Goal: Task Accomplishment & Management: Complete application form

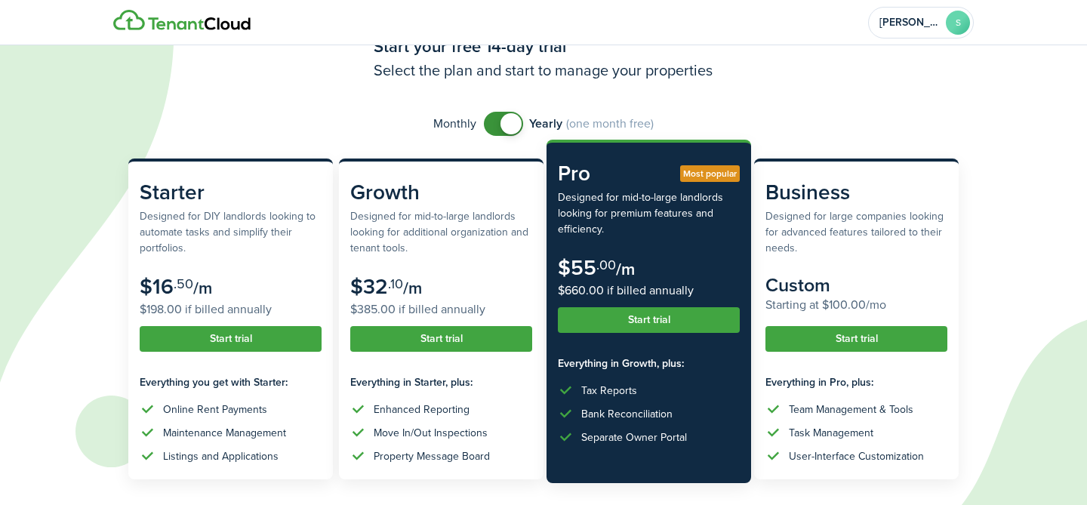
scroll to position [59, 0]
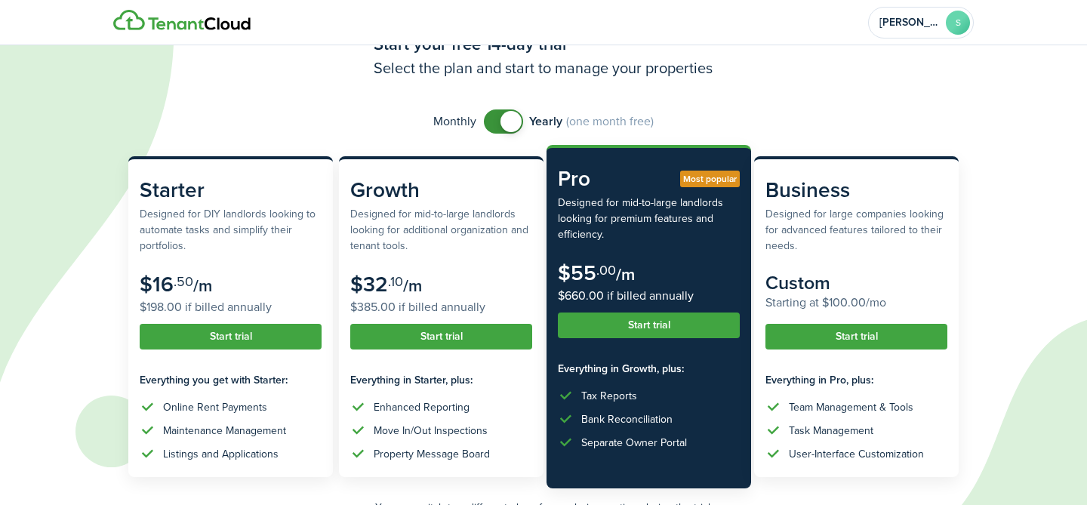
checkbox input "false"
click at [496, 128] on span at bounding box center [503, 121] width 15 height 24
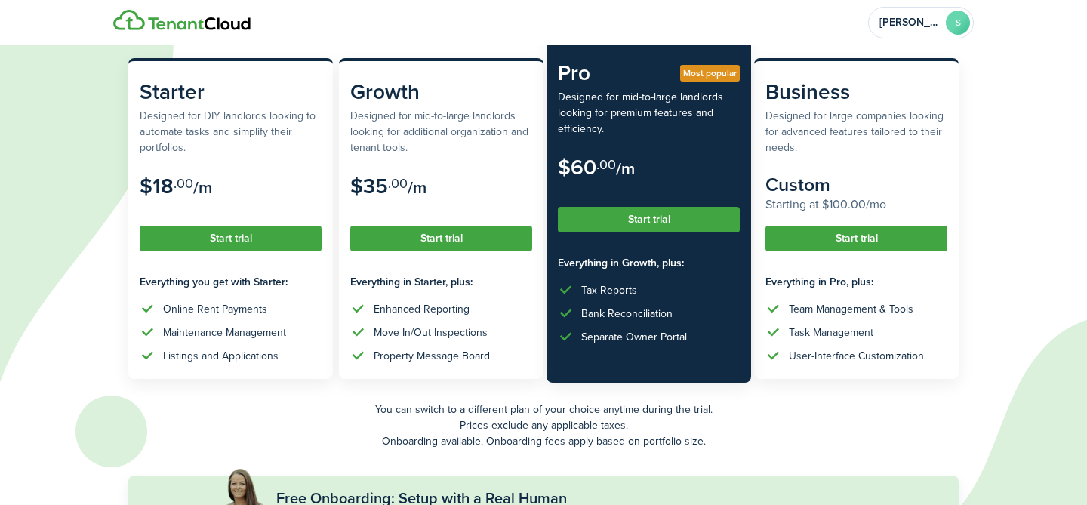
scroll to position [162, 0]
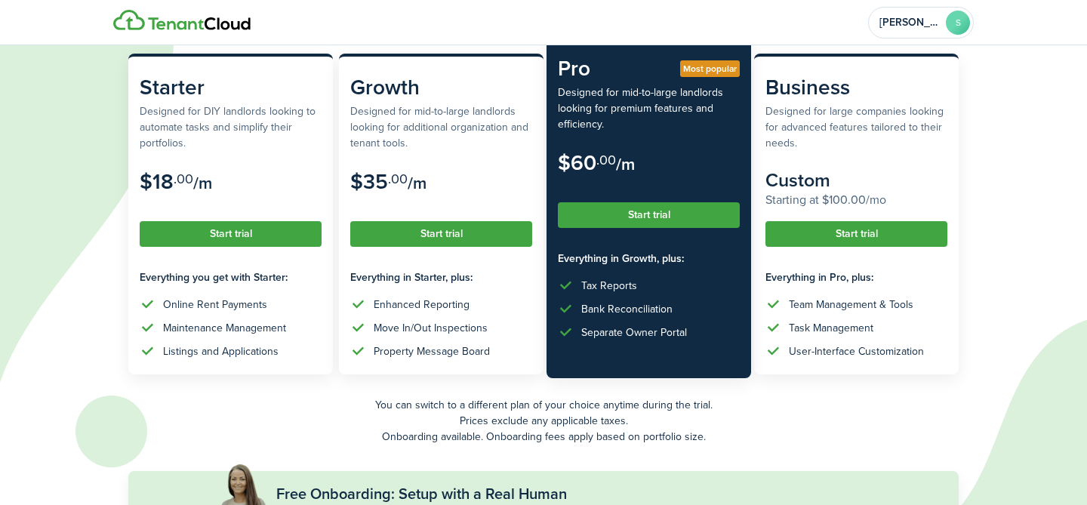
click at [688, 221] on button "Start trial" at bounding box center [649, 215] width 182 height 26
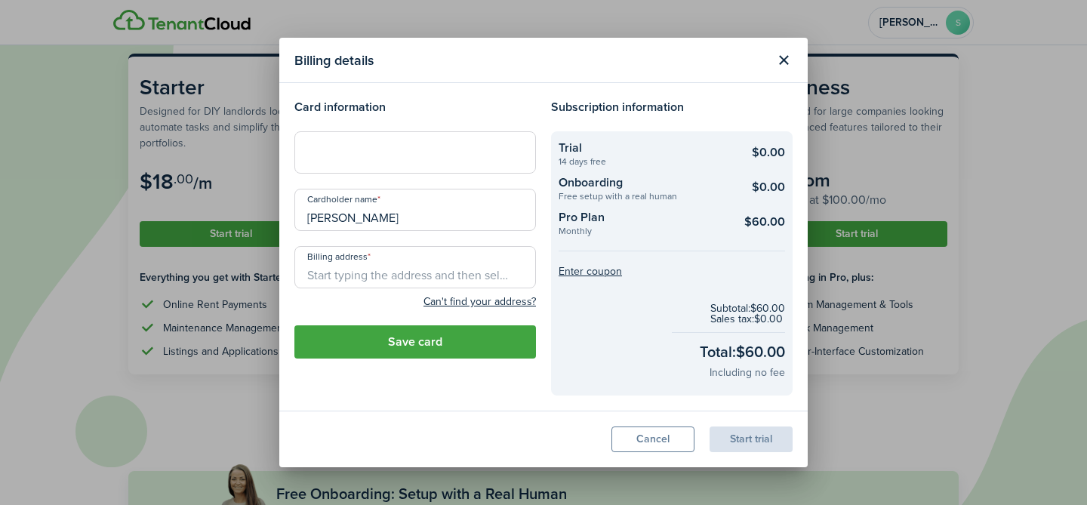
click at [435, 143] on div at bounding box center [415, 152] width 242 height 42
click at [396, 272] on input "Billing address" at bounding box center [415, 267] width 242 height 42
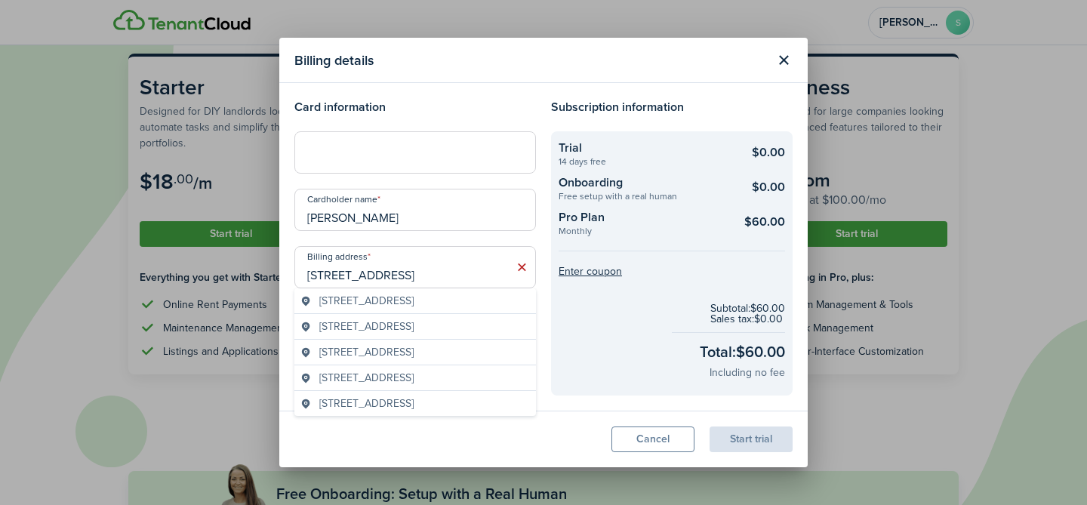
click at [414, 299] on span "[STREET_ADDRESS]" at bounding box center [366, 301] width 94 height 16
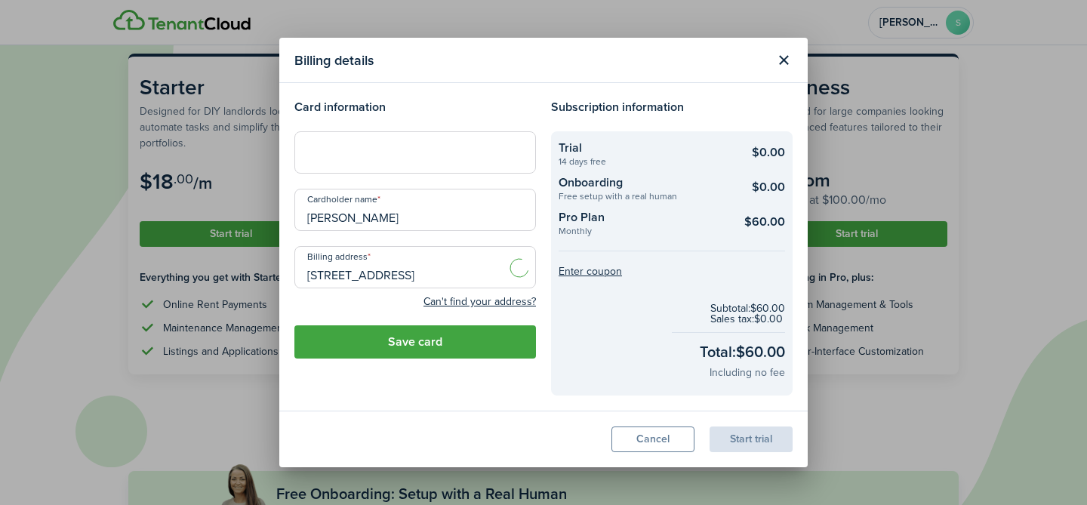
type input "[STREET_ADDRESS]"
click at [455, 337] on button "Save card" at bounding box center [415, 341] width 242 height 33
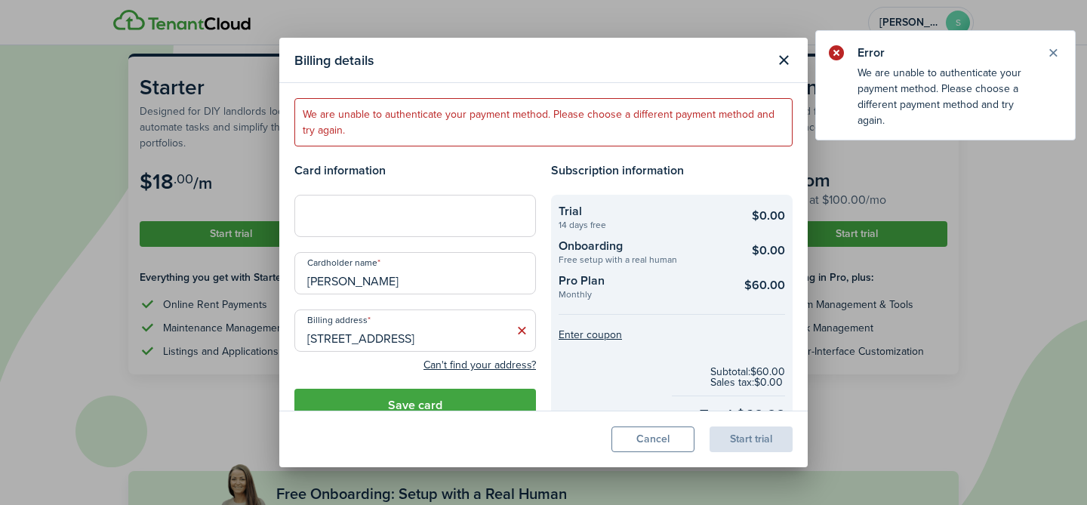
click at [393, 232] on div at bounding box center [415, 216] width 242 height 42
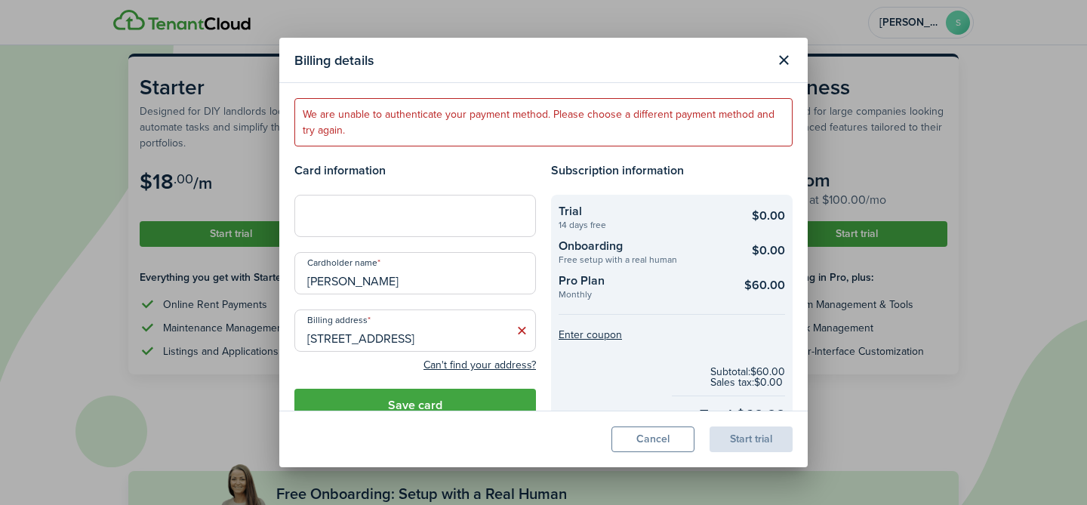
scroll to position [15, 0]
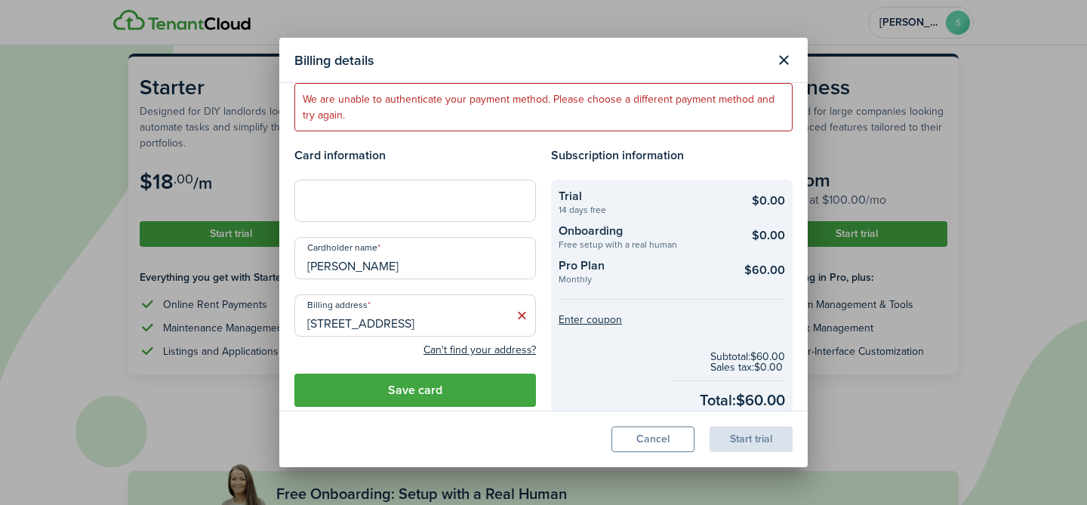
click at [497, 392] on button "Save card" at bounding box center [415, 390] width 242 height 33
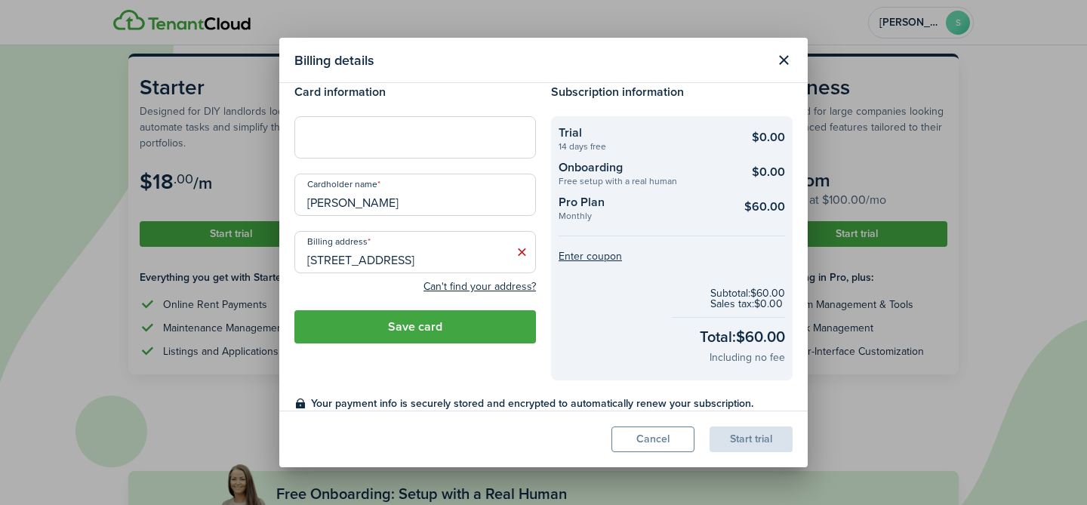
scroll to position [0, 0]
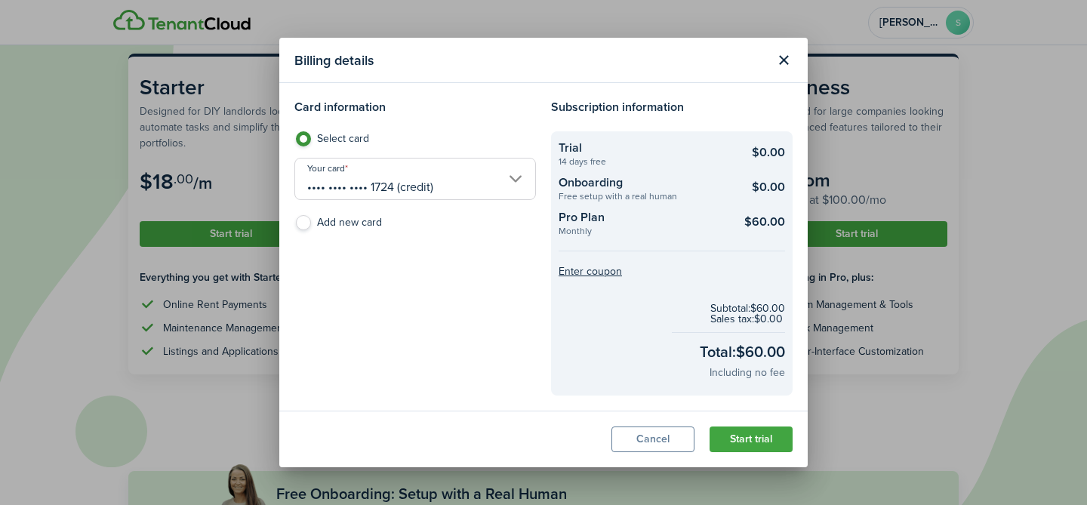
click at [759, 439] on button "Start trial" at bounding box center [750, 439] width 83 height 26
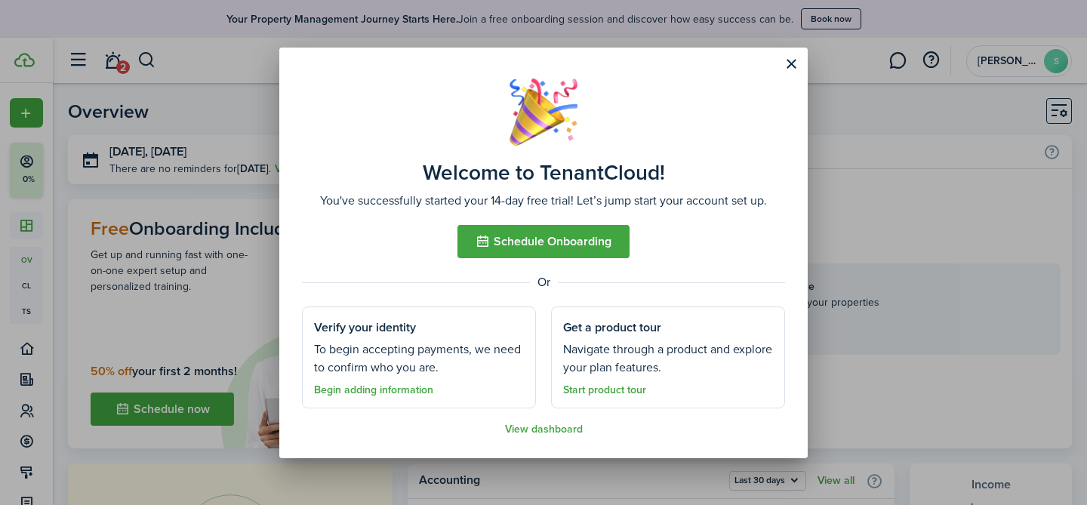
click at [792, 63] on button "Close modal" at bounding box center [791, 64] width 26 height 26
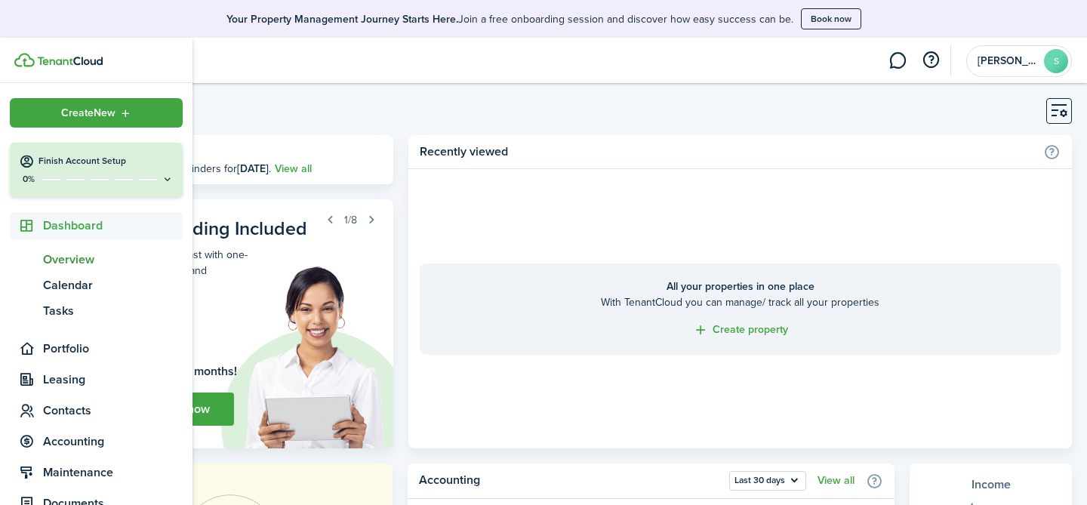
click at [39, 111] on div "Create New" at bounding box center [96, 112] width 173 height 29
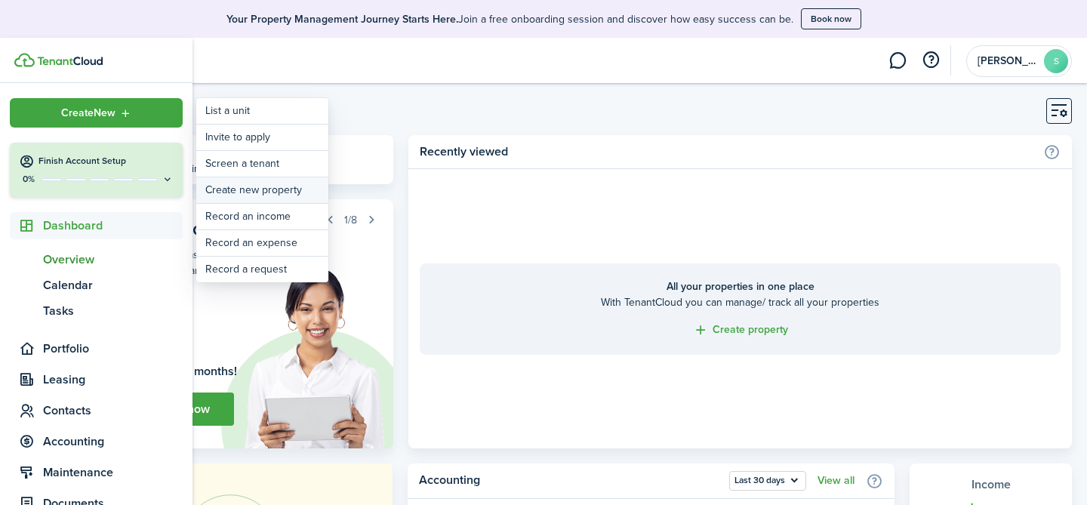
click at [286, 185] on link "Create new property" at bounding box center [262, 190] width 132 height 26
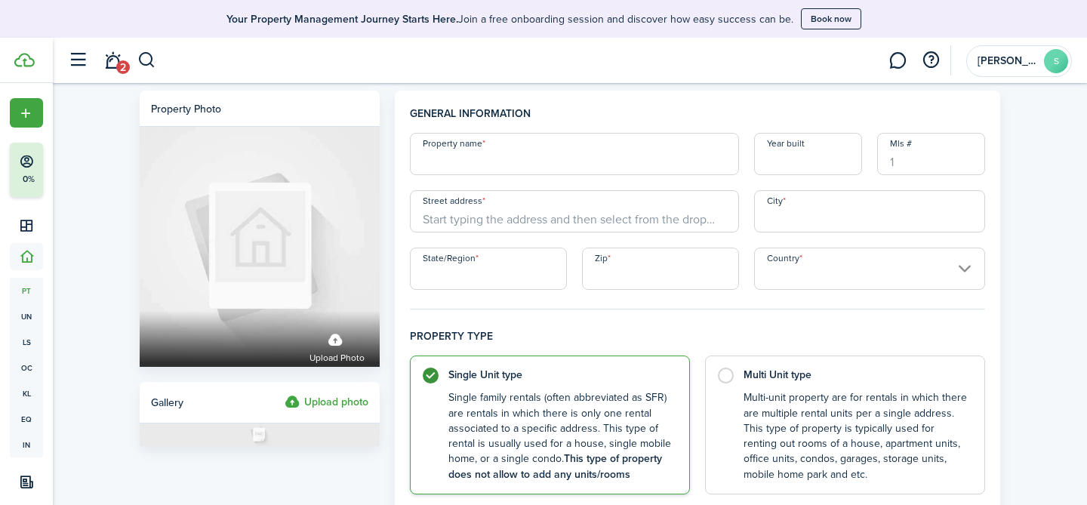
click at [505, 162] on input "Property name" at bounding box center [574, 154] width 329 height 42
type input "[STREET_ADDRESS]"
click at [592, 220] on input "Street address" at bounding box center [574, 211] width 329 height 42
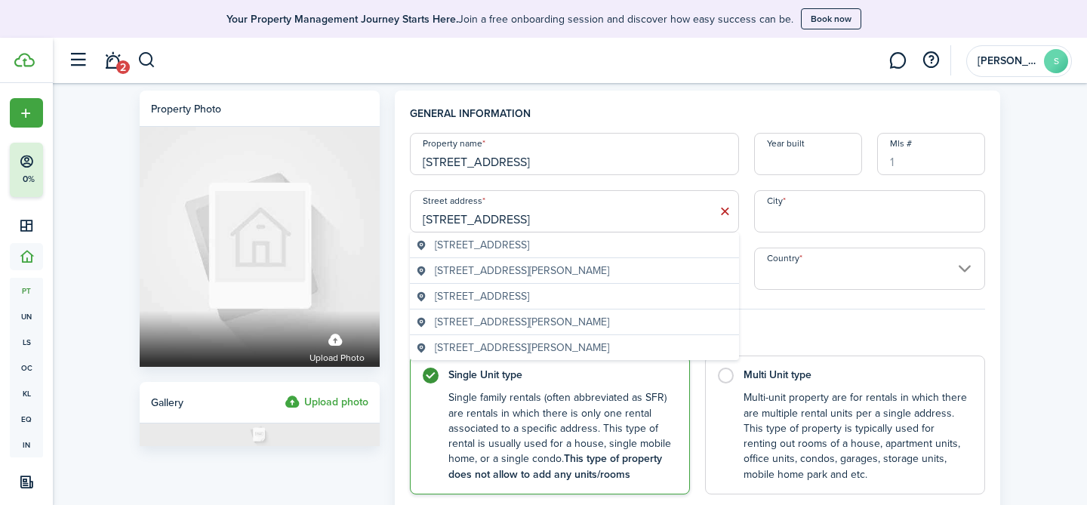
click at [637, 253] on div "[STREET_ADDRESS]" at bounding box center [574, 245] width 329 height 26
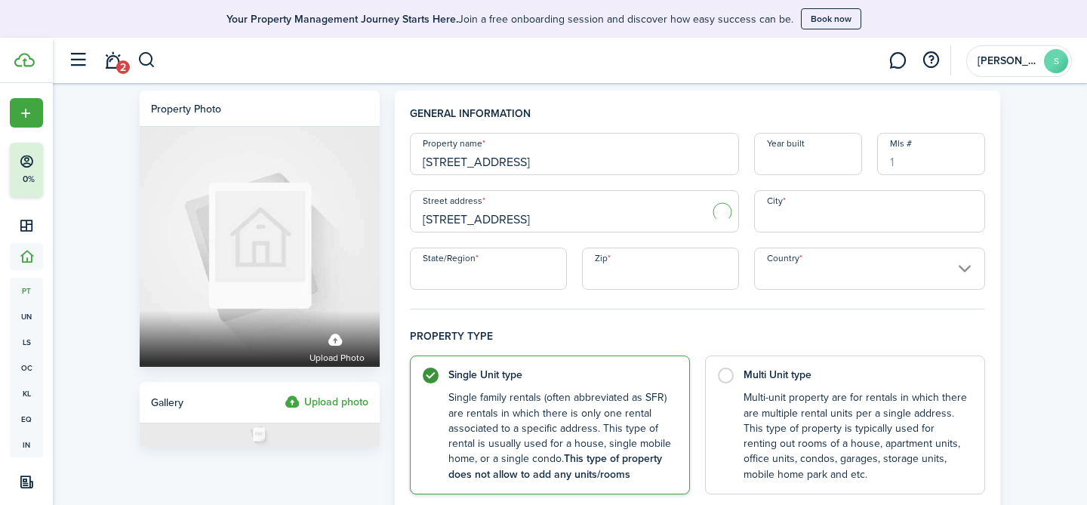
type input "[STREET_ADDRESS]"
type input "[GEOGRAPHIC_DATA]"
type input "PA"
type input "15370"
type input "[GEOGRAPHIC_DATA]"
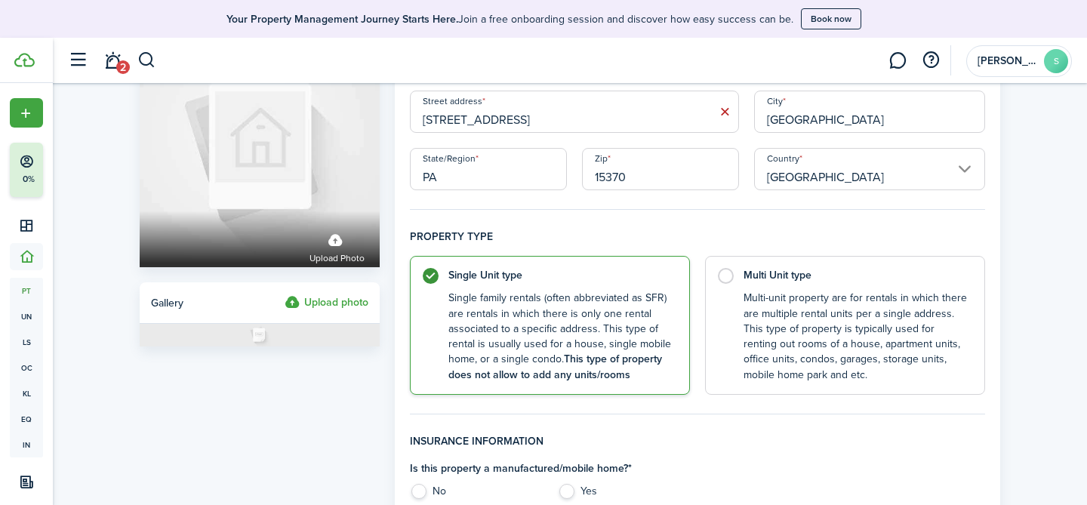
scroll to position [101, 0]
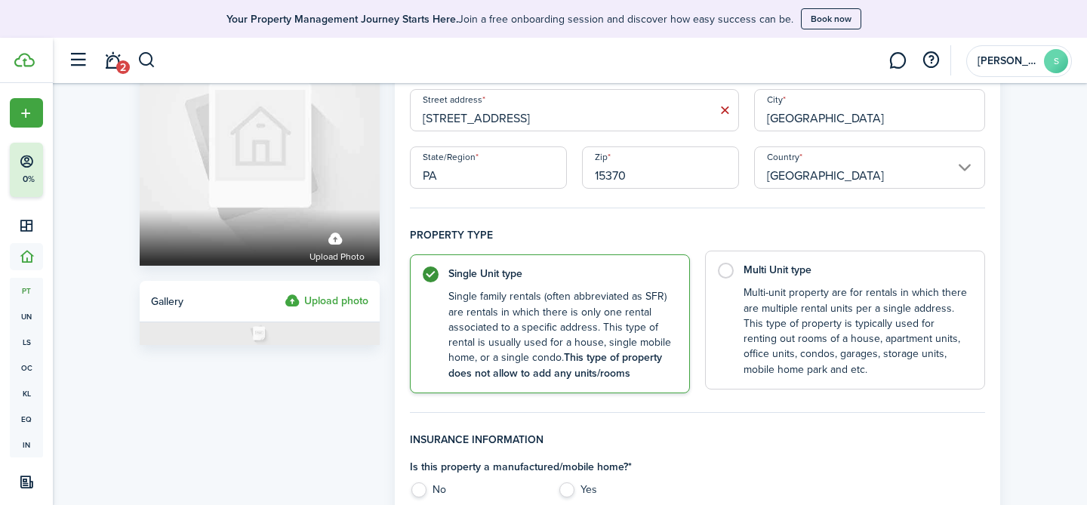
click at [772, 291] on control-radio-card-description "Multi-unit property are for rentals in which there are multiple rental units pe…" at bounding box center [856, 331] width 226 height 92
radio input "false"
radio input "true"
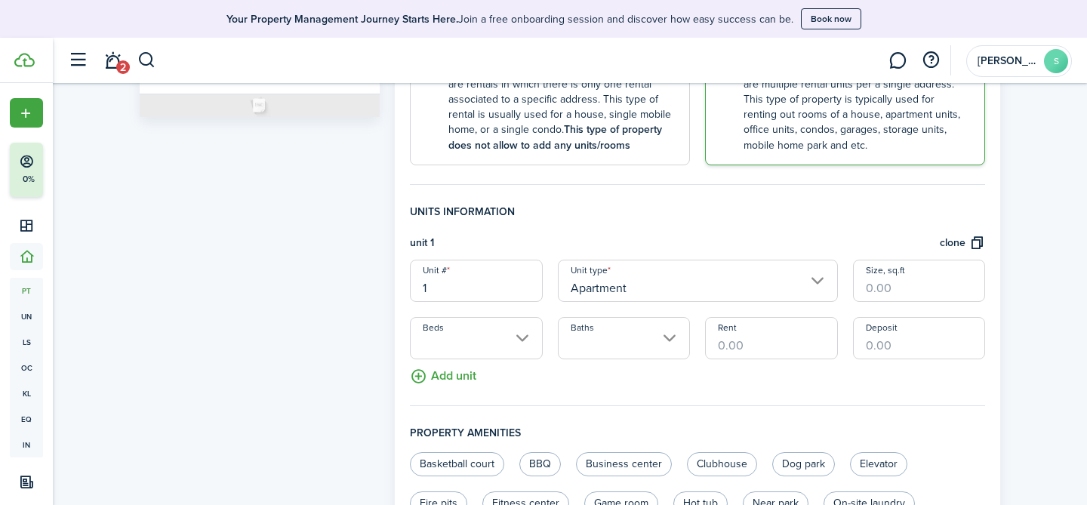
scroll to position [386, 0]
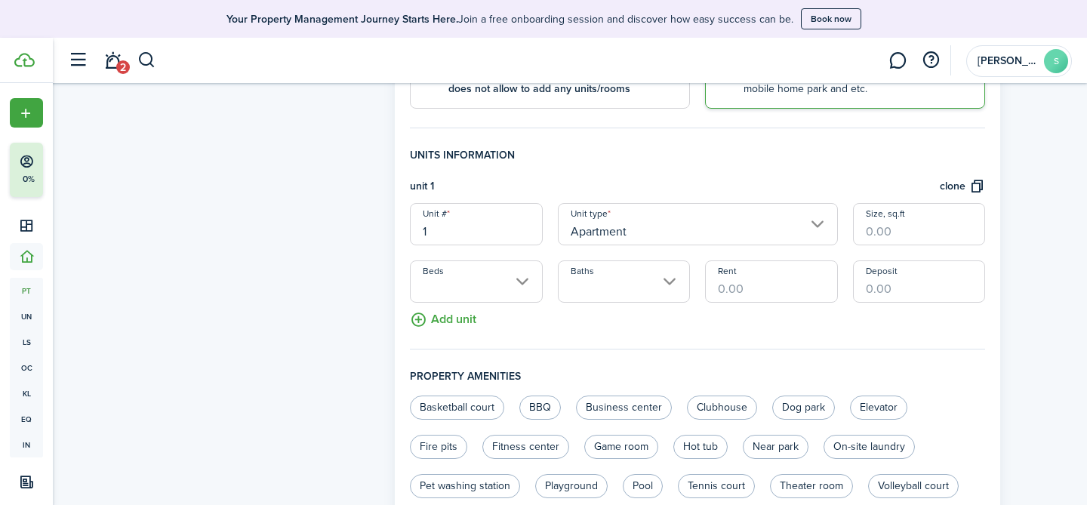
click at [485, 233] on input "1" at bounding box center [476, 224] width 132 height 42
click at [670, 238] on input "Apartment" at bounding box center [698, 224] width 280 height 42
type input "102"
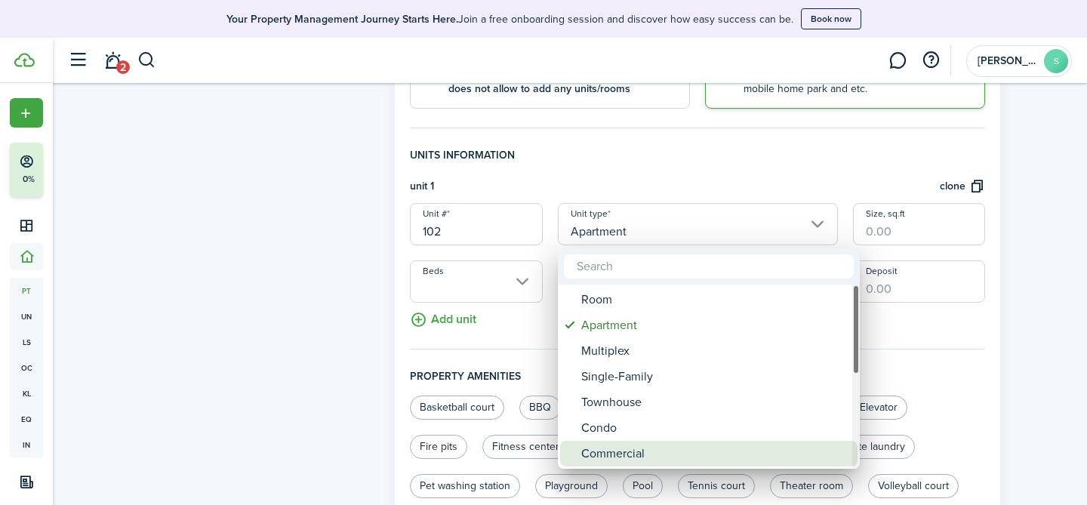
click at [642, 454] on div "Commercial" at bounding box center [714, 454] width 267 height 26
type input "Commercial"
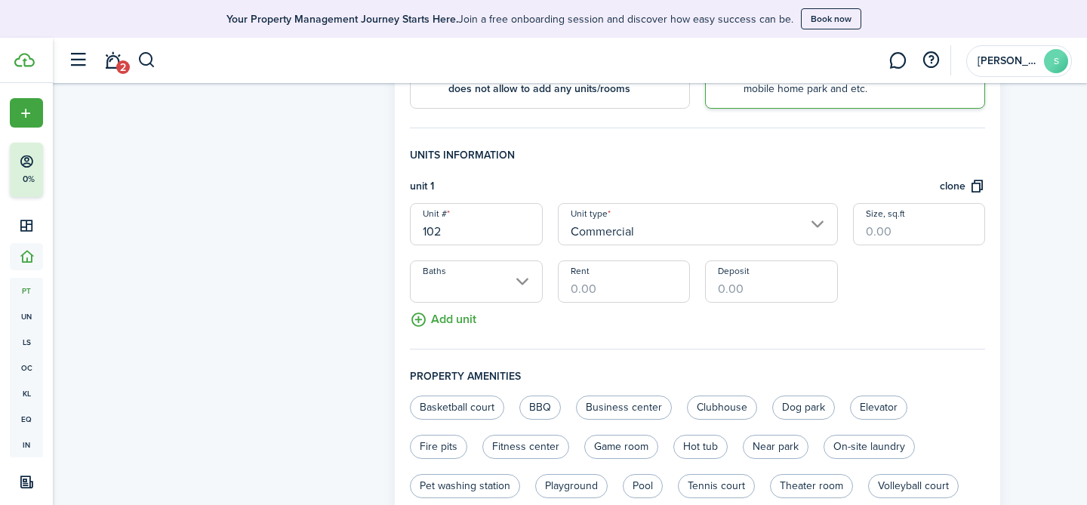
scroll to position [394, 0]
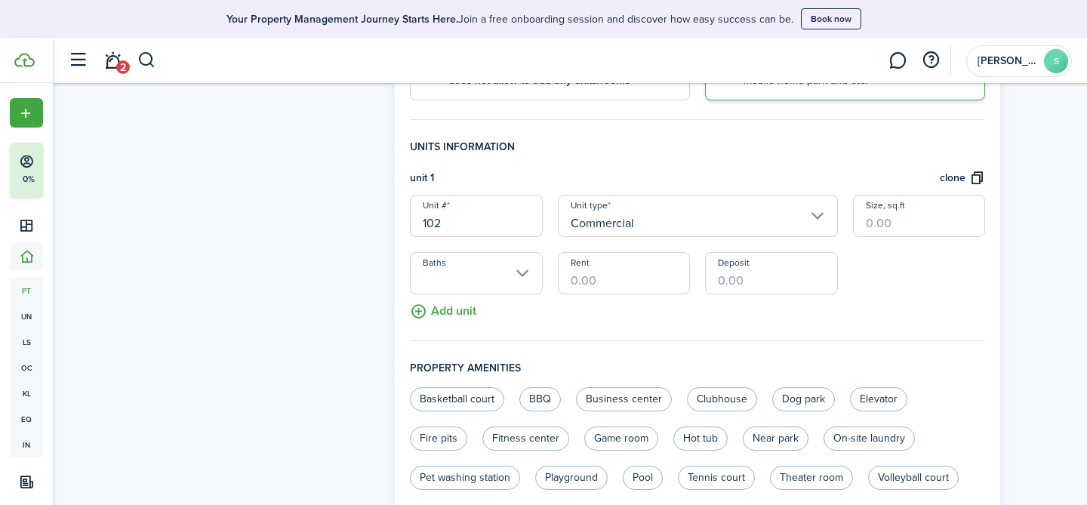
click at [642, 279] on input "Rent" at bounding box center [624, 273] width 132 height 42
click at [610, 283] on input "$12,298.87" at bounding box center [624, 273] width 132 height 42
type input "$1,229.87"
click at [751, 278] on input "Deposit" at bounding box center [771, 273] width 132 height 42
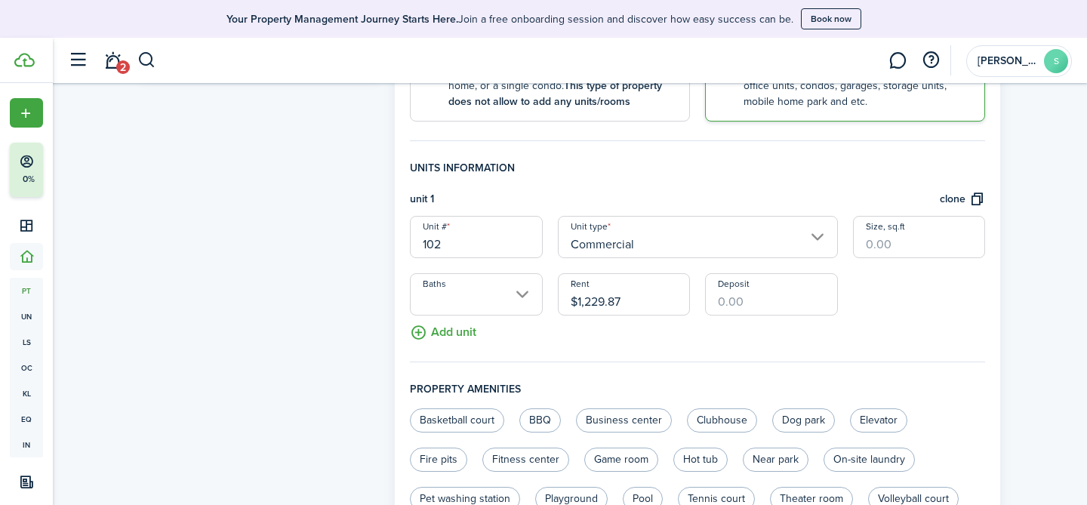
scroll to position [371, 0]
click at [977, 200] on button "clone" at bounding box center [962, 201] width 45 height 17
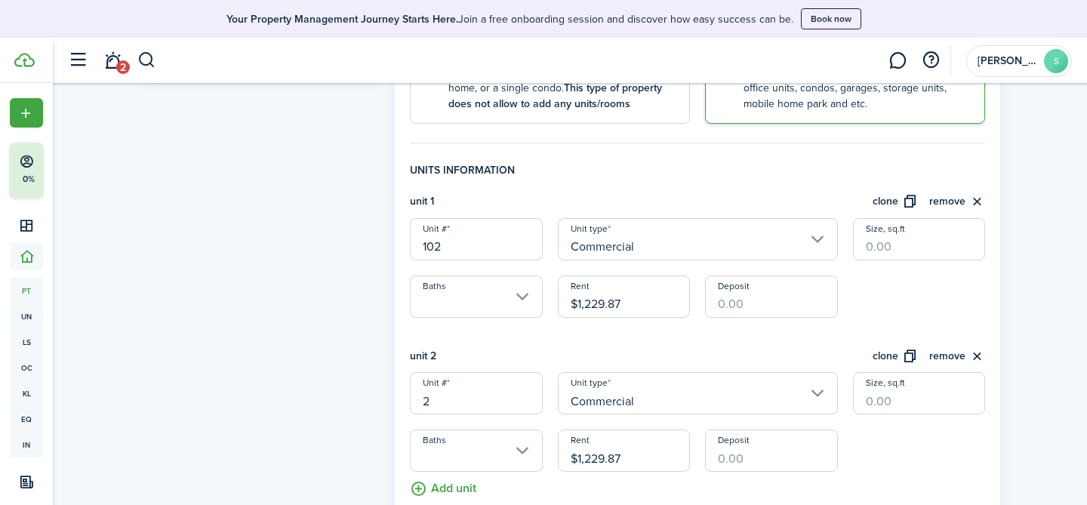
click at [445, 398] on input "2" at bounding box center [476, 393] width 132 height 42
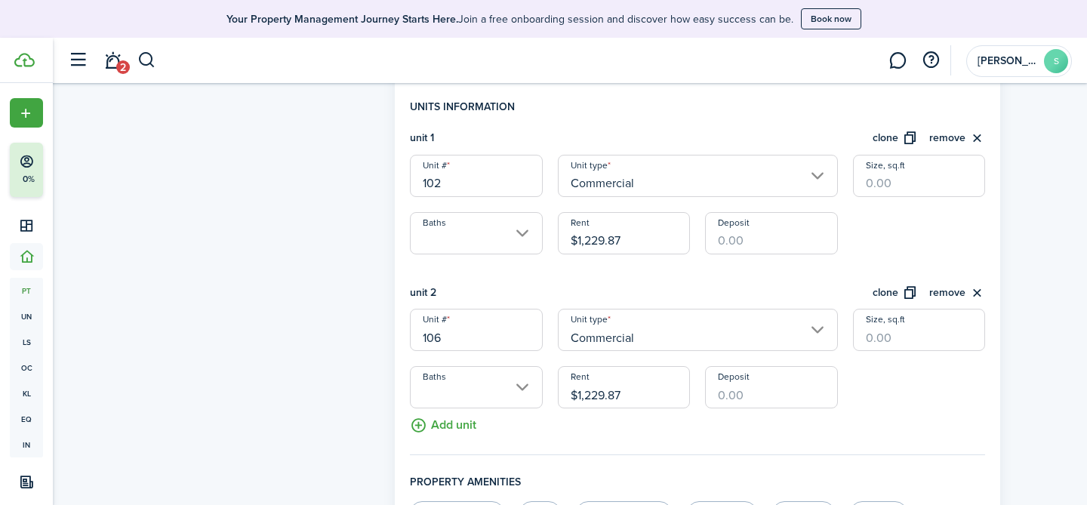
scroll to position [475, 0]
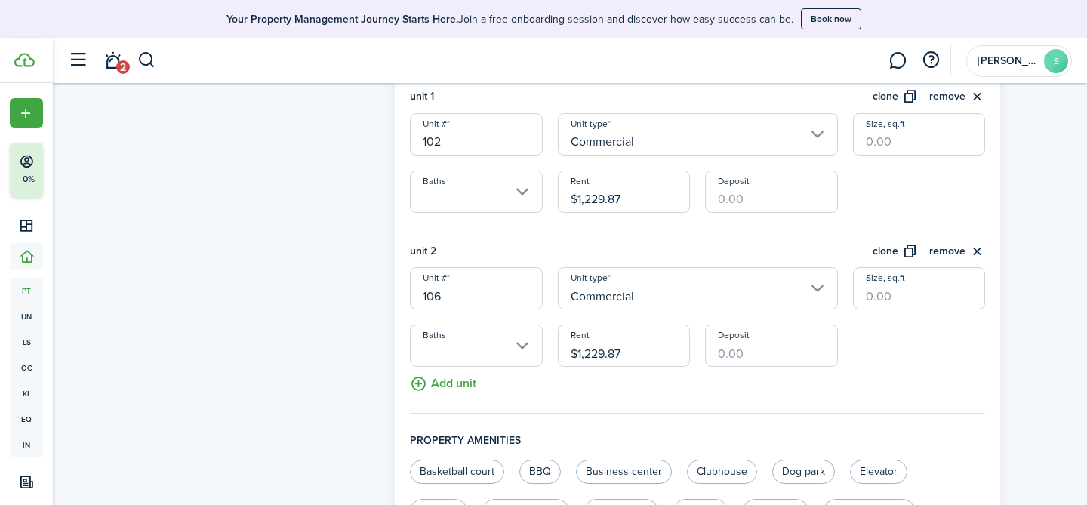
type input "106"
drag, startPoint x: 632, startPoint y: 353, endPoint x: 585, endPoint y: 347, distance: 47.2
click at [585, 347] on input "$1,229.87" at bounding box center [624, 346] width 132 height 42
type input "$1,857.00"
type input "$1,400.00"
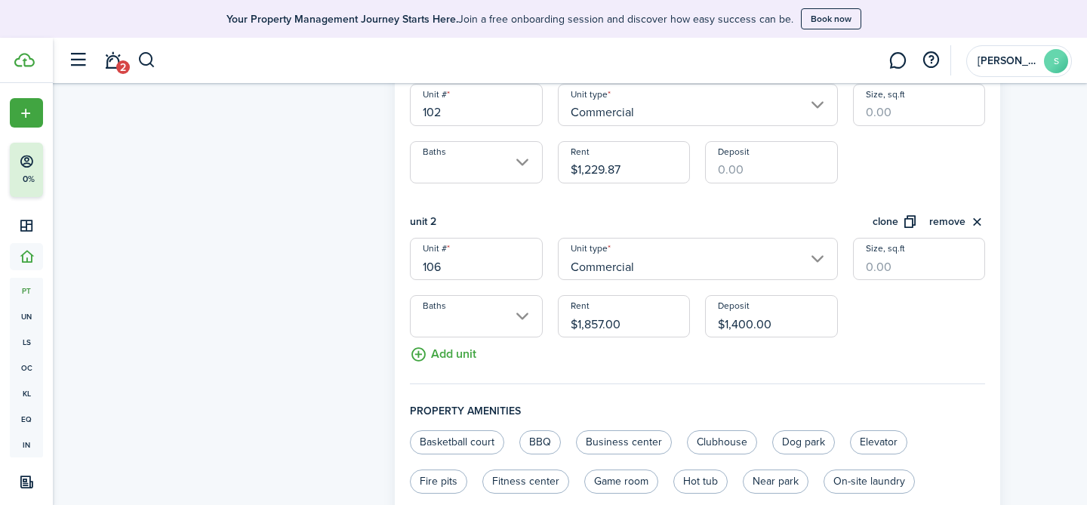
scroll to position [506, 0]
click at [900, 223] on button "clone" at bounding box center [894, 220] width 45 height 17
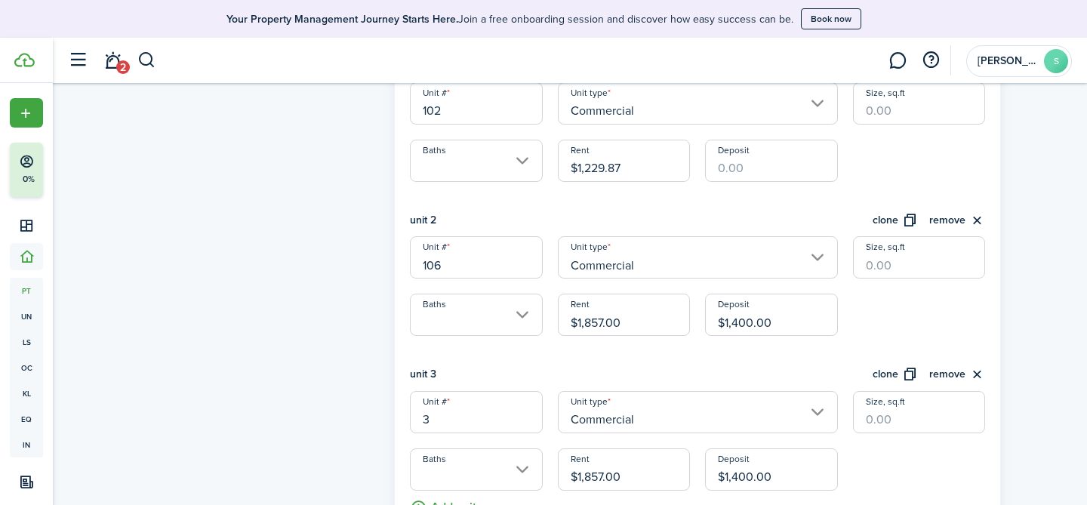
click at [459, 415] on input "3" at bounding box center [476, 412] width 132 height 42
type input "Basement"
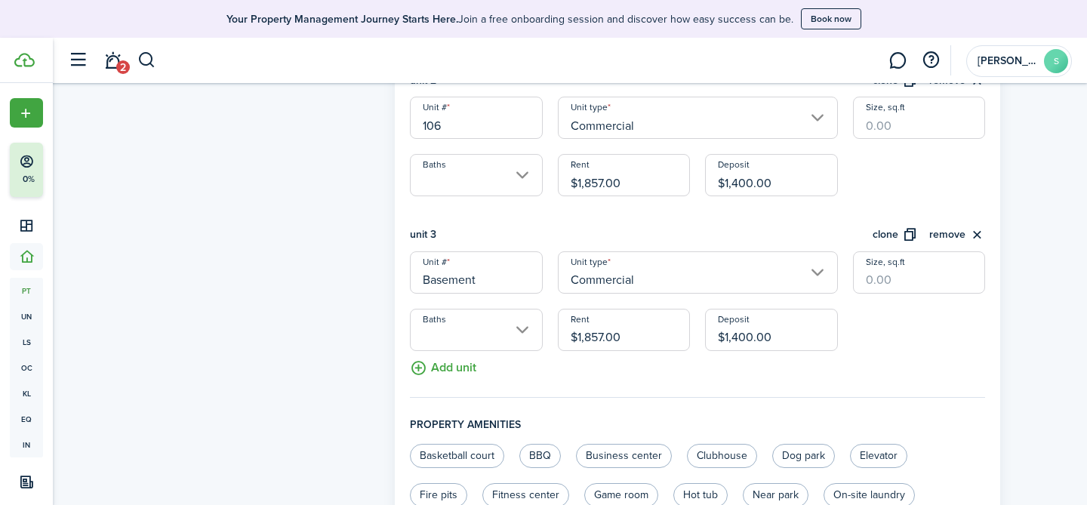
scroll to position [648, 0]
drag, startPoint x: 641, startPoint y: 340, endPoint x: 476, endPoint y: 337, distance: 164.6
click at [476, 337] on div "Unit # Basement Unit type Commercial Size, sq.ft Baths Rent $1,857.00 Deposit $…" at bounding box center [697, 300] width 590 height 100
type input "$510.00"
type input "$425.00"
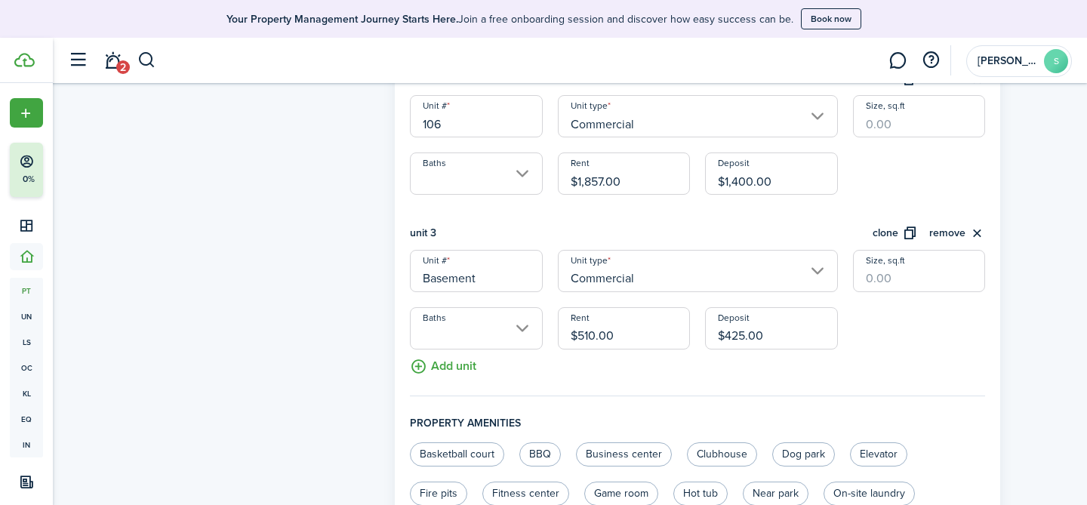
click at [908, 234] on button "clone" at bounding box center [894, 233] width 45 height 17
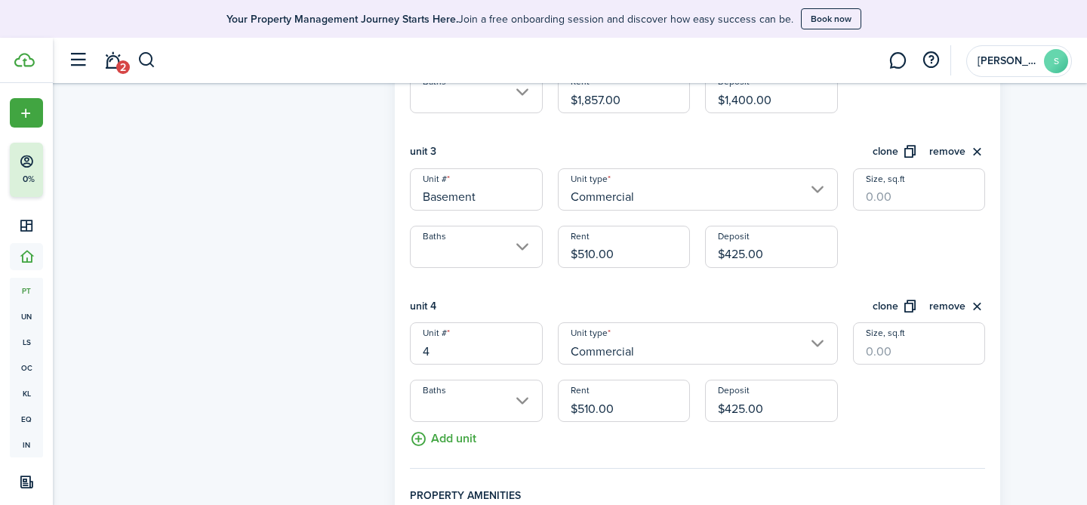
scroll to position [749, 0]
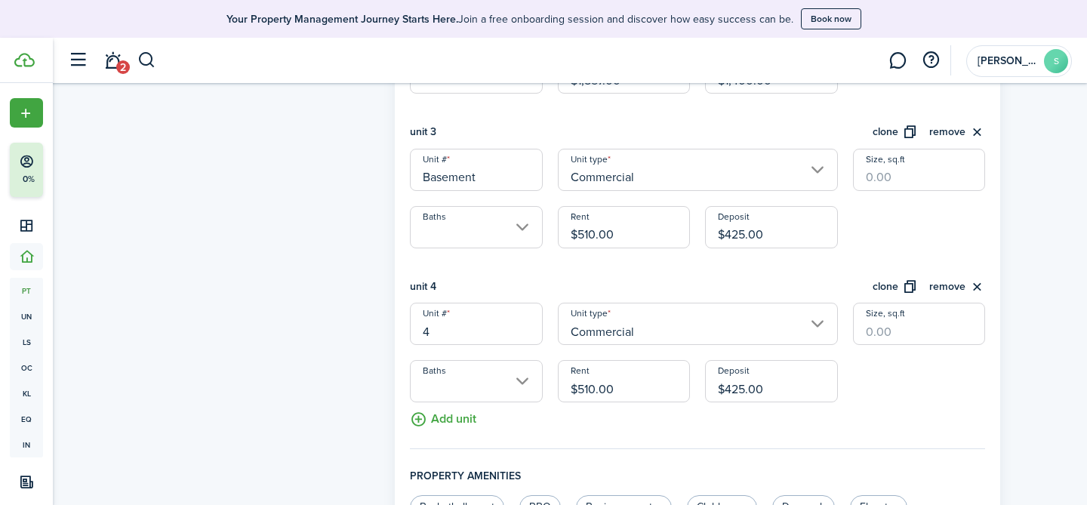
click at [514, 327] on input "4" at bounding box center [476, 324] width 132 height 42
type input "1"
click at [670, 326] on input "Commercial" at bounding box center [698, 324] width 280 height 42
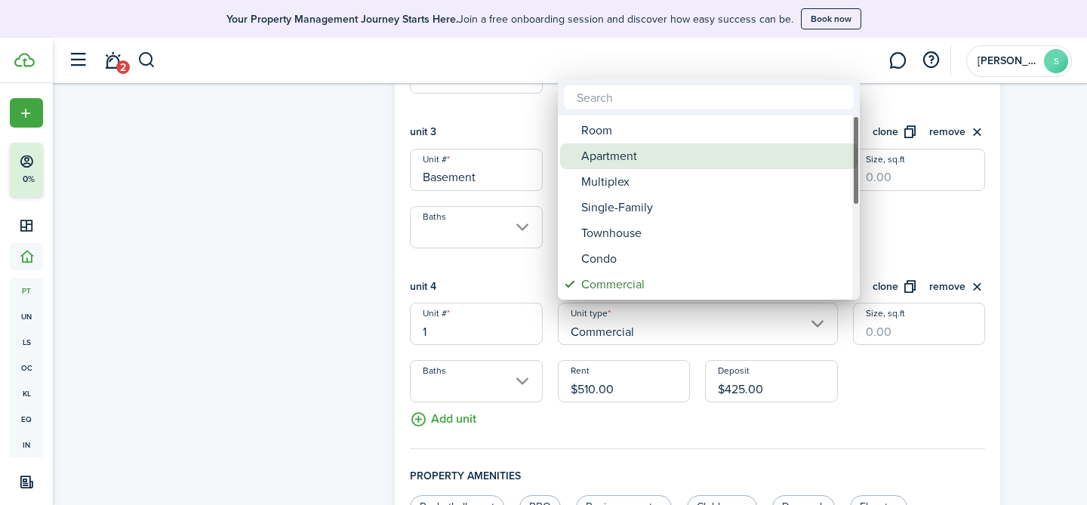
click at [667, 157] on div "Apartment" at bounding box center [714, 156] width 267 height 26
type input "Apartment"
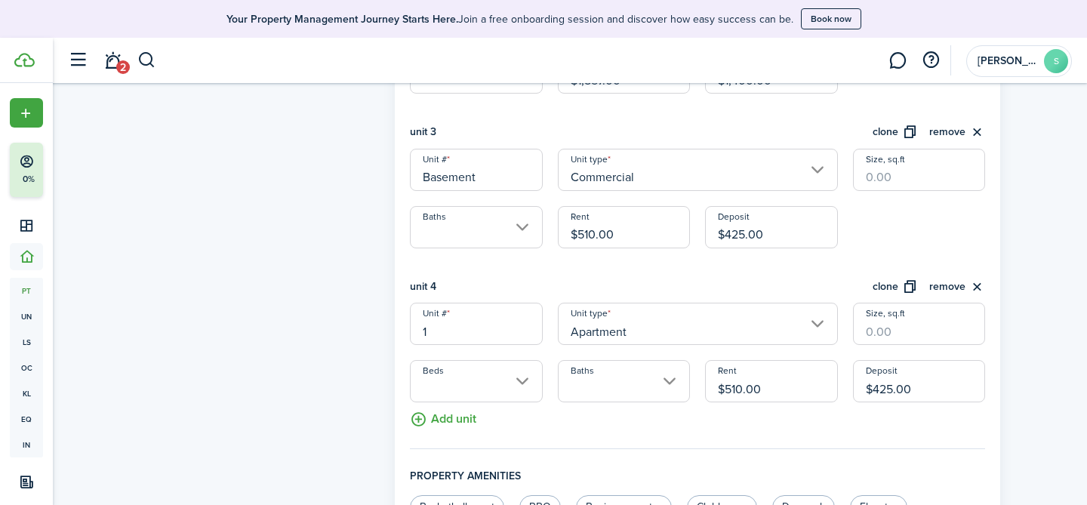
click at [776, 393] on input "$510.00" at bounding box center [771, 381] width 132 height 42
drag, startPoint x: 776, startPoint y: 393, endPoint x: 703, endPoint y: 393, distance: 72.5
click at [703, 393] on div "Rent $510.00" at bounding box center [770, 381] width 147 height 42
type input "$775.00"
click at [914, 392] on input "$425.00" at bounding box center [919, 381] width 132 height 42
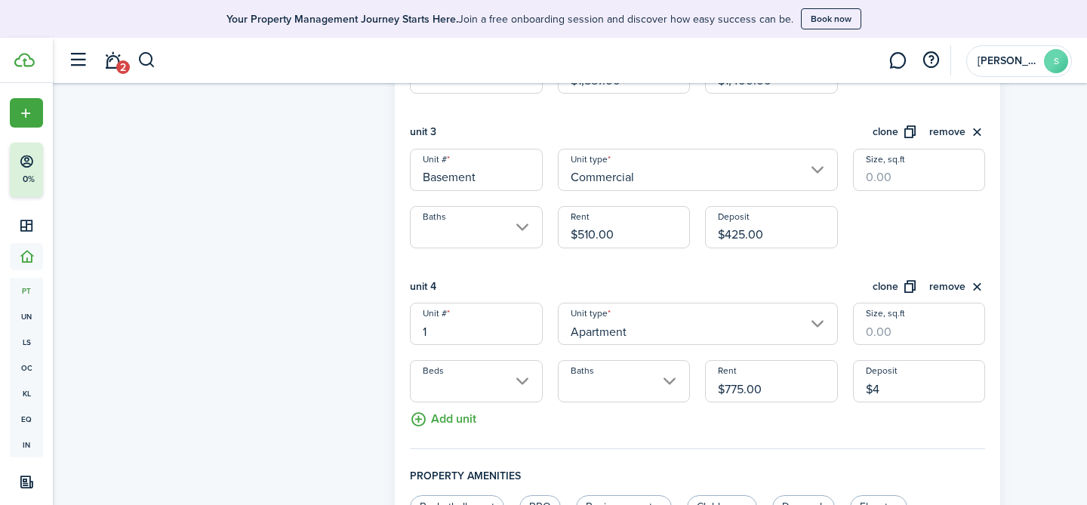
type input "$"
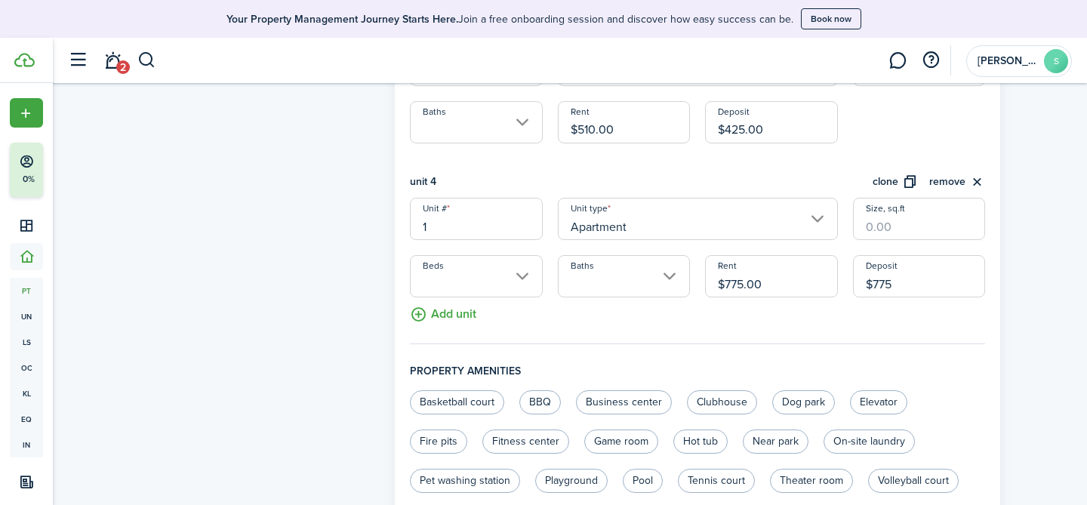
scroll to position [867, 0]
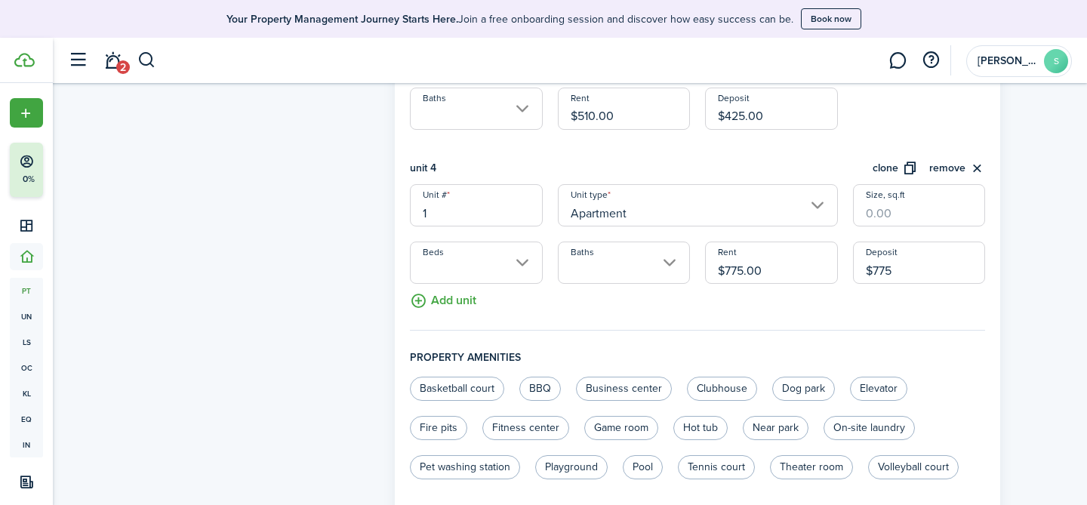
type input "$775.00"
click at [445, 303] on button "Add unit" at bounding box center [443, 297] width 66 height 26
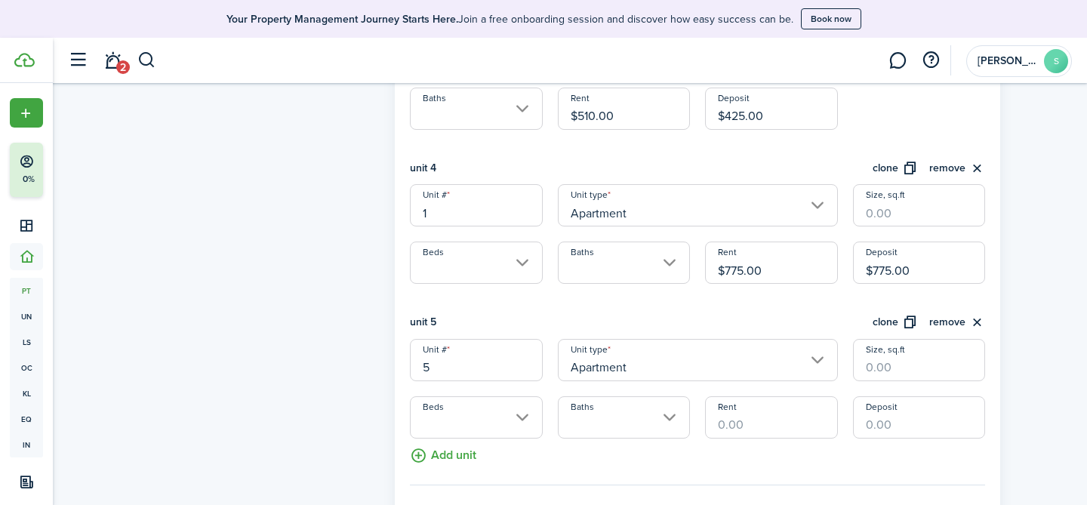
click at [458, 363] on input "5" at bounding box center [476, 360] width 132 height 42
type input "2"
click at [740, 419] on input "Rent" at bounding box center [771, 417] width 132 height 42
type input "$850.00"
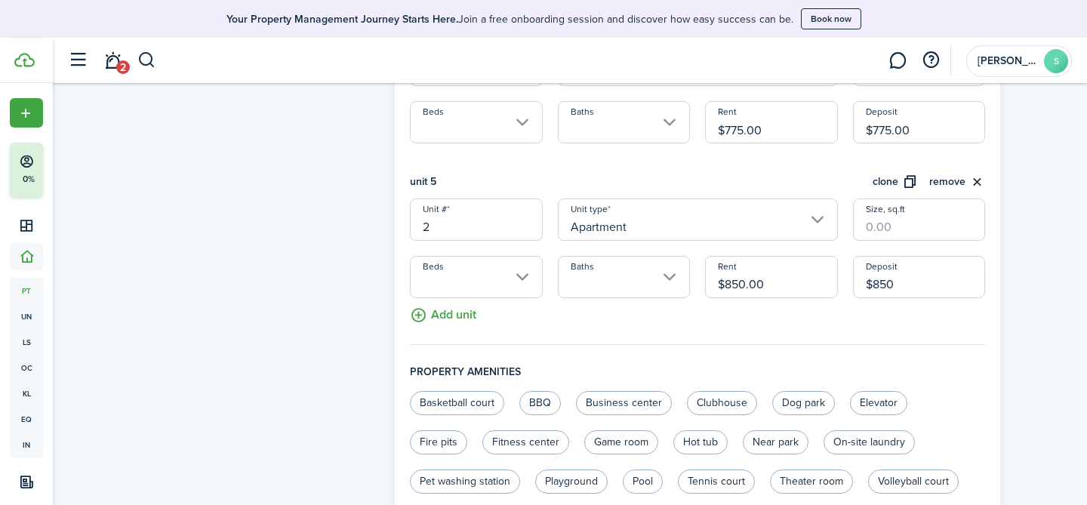
scroll to position [1010, 0]
type input "$850.00"
click at [442, 307] on button "Add unit" at bounding box center [443, 309] width 66 height 26
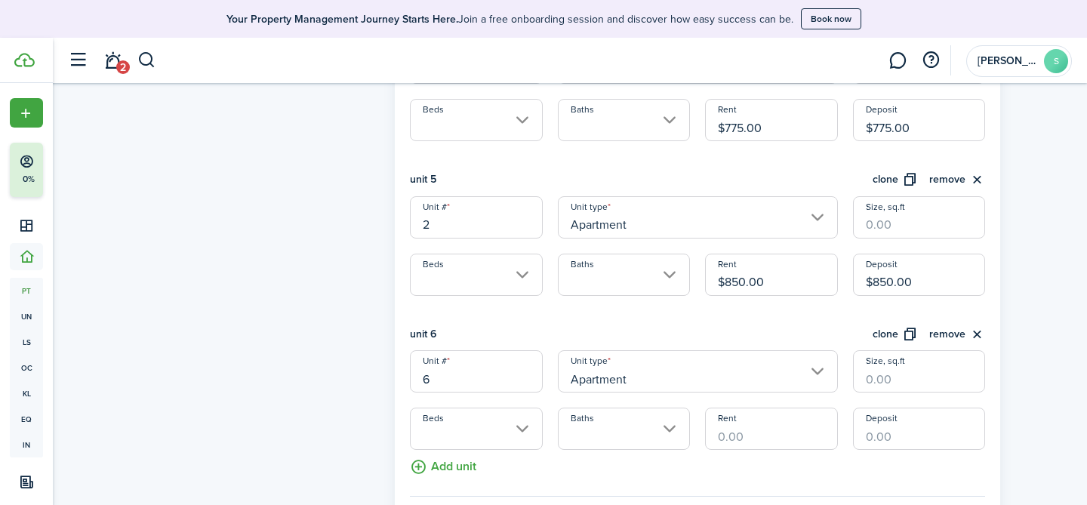
click at [452, 386] on input "6" at bounding box center [476, 371] width 132 height 42
type input "3"
click at [746, 437] on input "Rent" at bounding box center [771, 429] width 132 height 42
type input "$775.00"
click at [889, 431] on input "Deposit" at bounding box center [919, 429] width 132 height 42
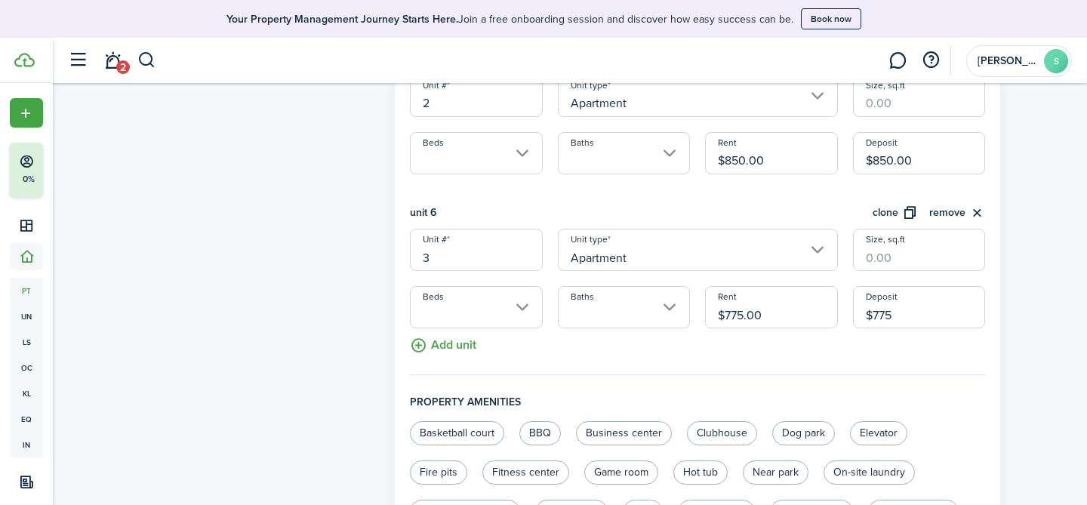
scroll to position [1136, 0]
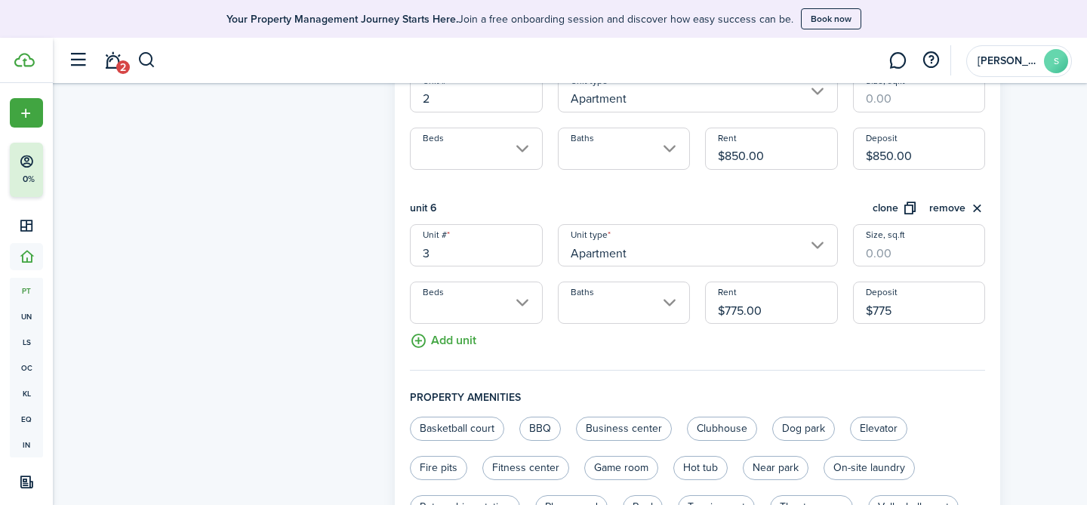
type input "$775.00"
click at [461, 341] on button "Add unit" at bounding box center [443, 337] width 66 height 26
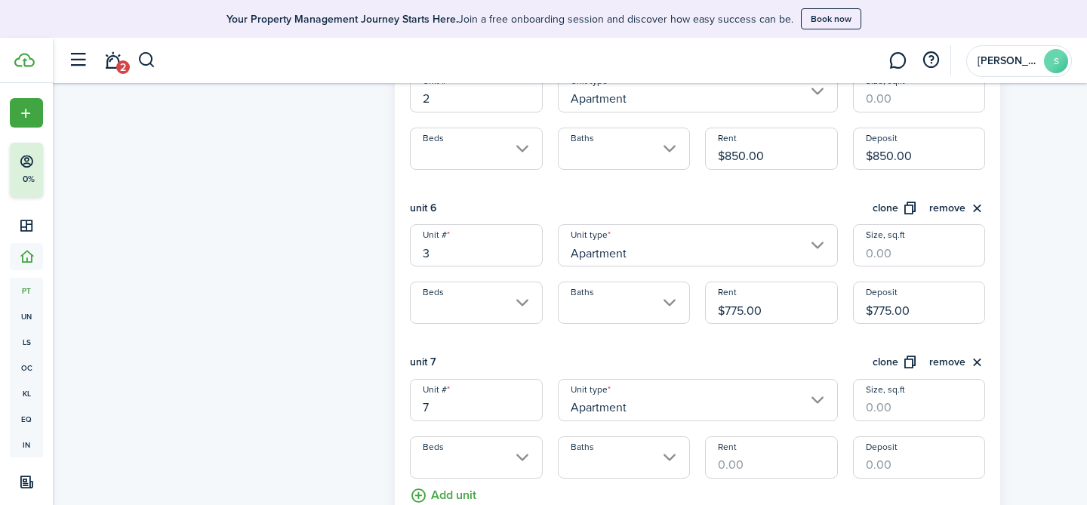
click at [472, 409] on input "7" at bounding box center [476, 400] width 132 height 42
type input "4"
click at [735, 453] on input "Rent" at bounding box center [771, 457] width 132 height 42
type input "$700.00"
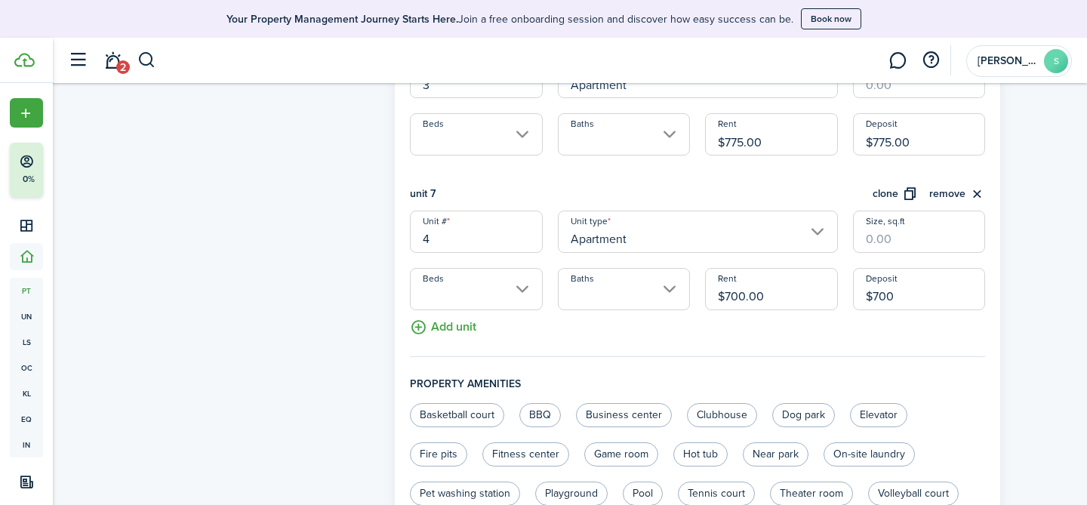
scroll to position [1306, 0]
type input "$700.00"
click at [454, 331] on button "Add unit" at bounding box center [443, 322] width 66 height 26
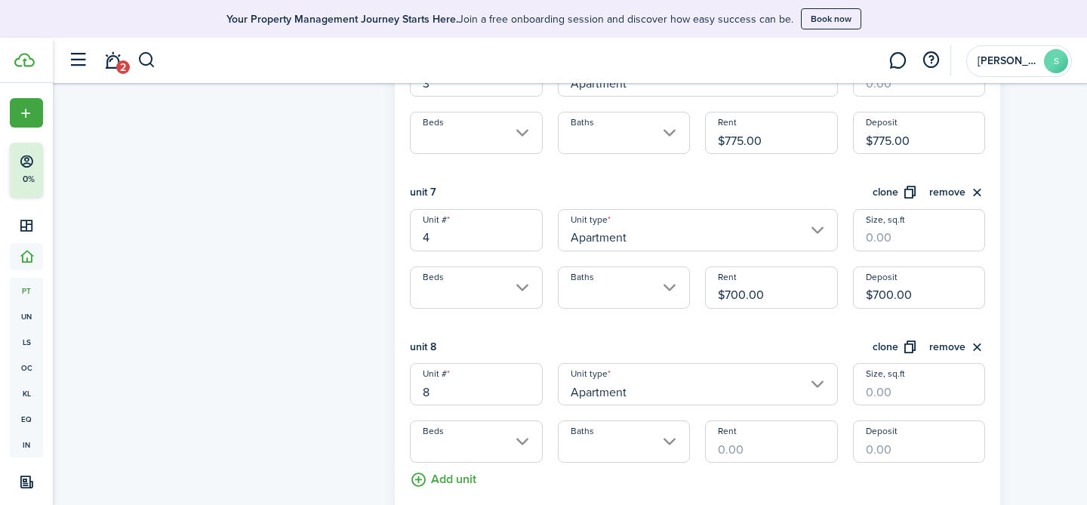
click at [474, 395] on input "8" at bounding box center [476, 384] width 132 height 42
type input "5"
click at [737, 444] on input "Rent" at bounding box center [771, 441] width 132 height 42
type input "$800.00"
type input "$0.00"
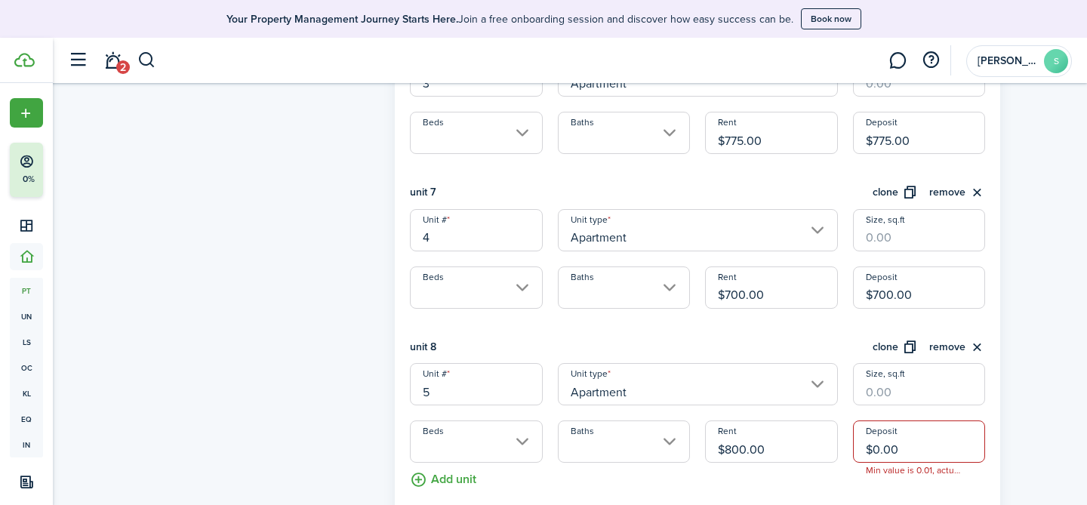
drag, startPoint x: 766, startPoint y: 450, endPoint x: 668, endPoint y: 450, distance: 98.1
click at [668, 450] on div "Unit # 5 Unit type Apartment Size, sq.ft Beds Baths Rent $800.00 Deposit $0.00 …" at bounding box center [697, 413] width 590 height 100
click at [748, 449] on input "$0" at bounding box center [771, 441] width 132 height 42
type input "$"
click at [911, 453] on input "$0.00" at bounding box center [919, 441] width 132 height 42
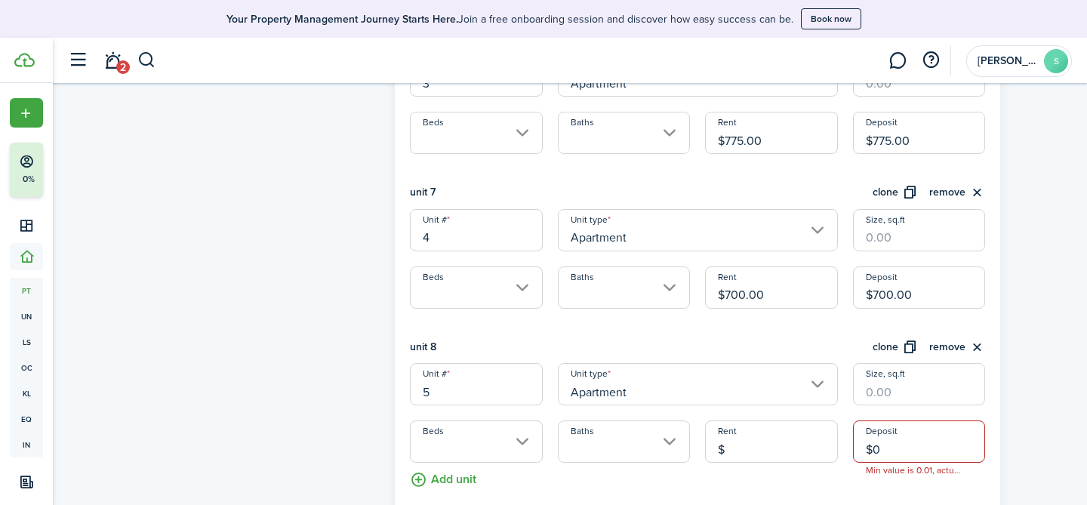
type input "$"
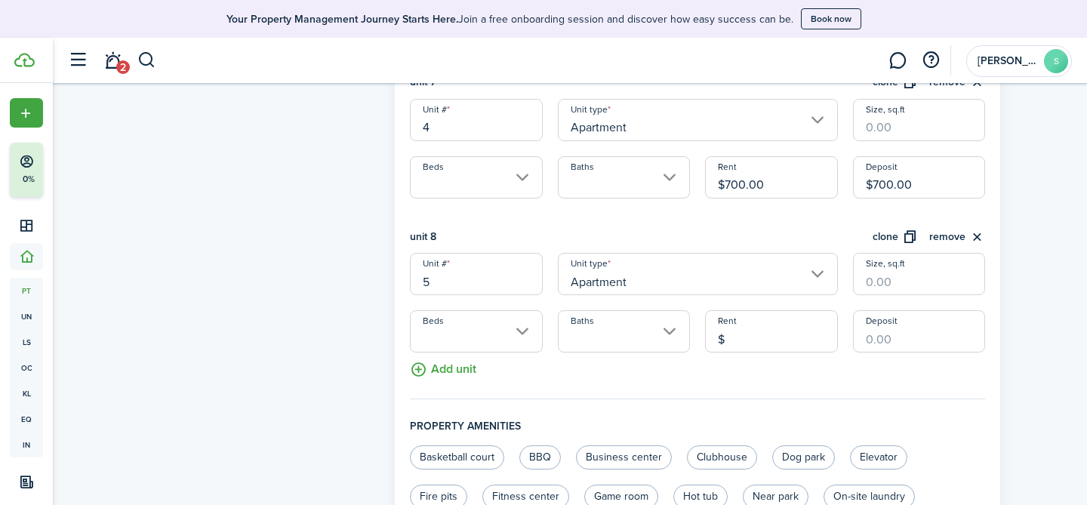
click at [460, 372] on button "Add unit" at bounding box center [443, 365] width 66 height 26
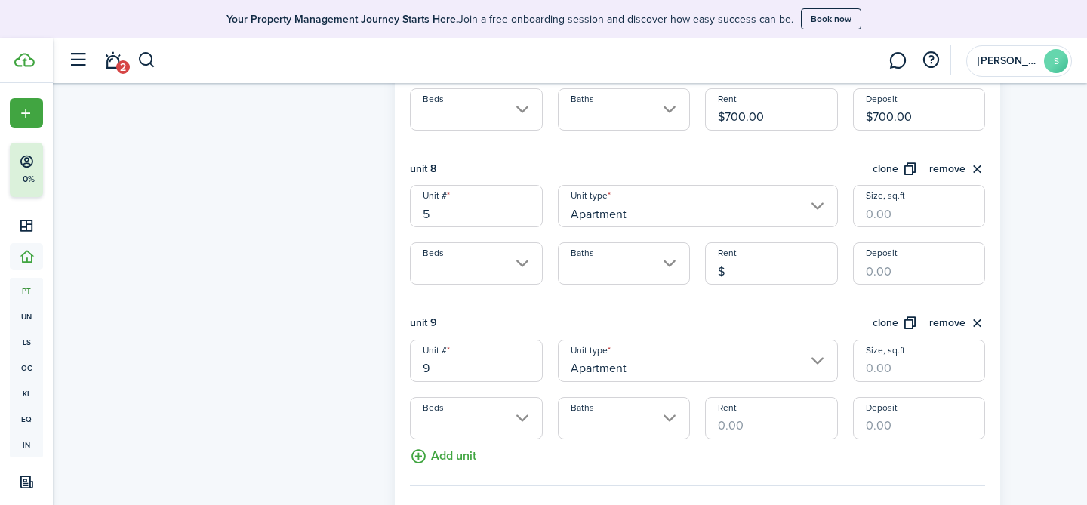
scroll to position [1485, 0]
click at [478, 365] on input "9" at bounding box center [476, 360] width 132 height 42
type input "6"
click at [765, 426] on input "Rent" at bounding box center [771, 417] width 132 height 42
type input "$725.00"
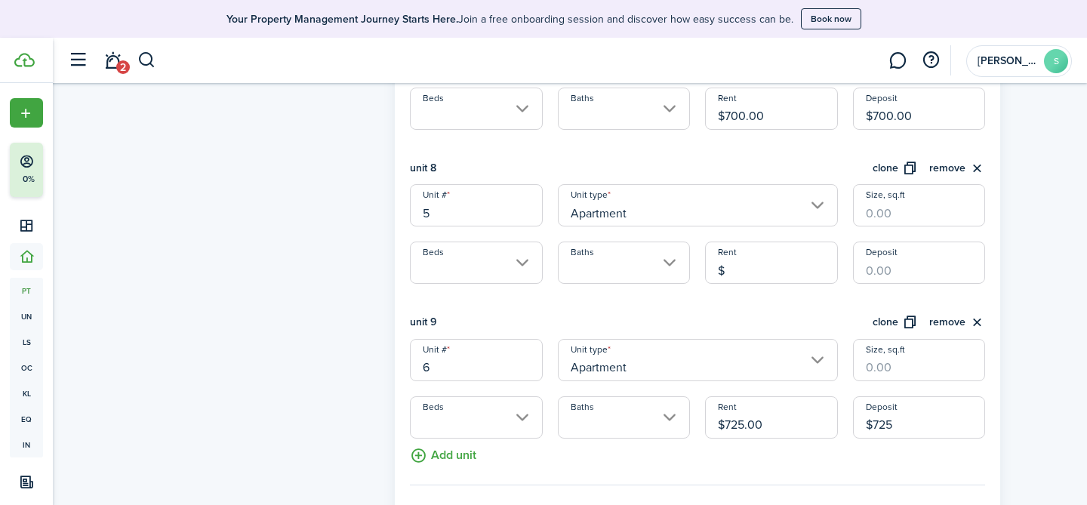
type input "$725.00"
click at [910, 319] on button "clone" at bounding box center [894, 322] width 45 height 17
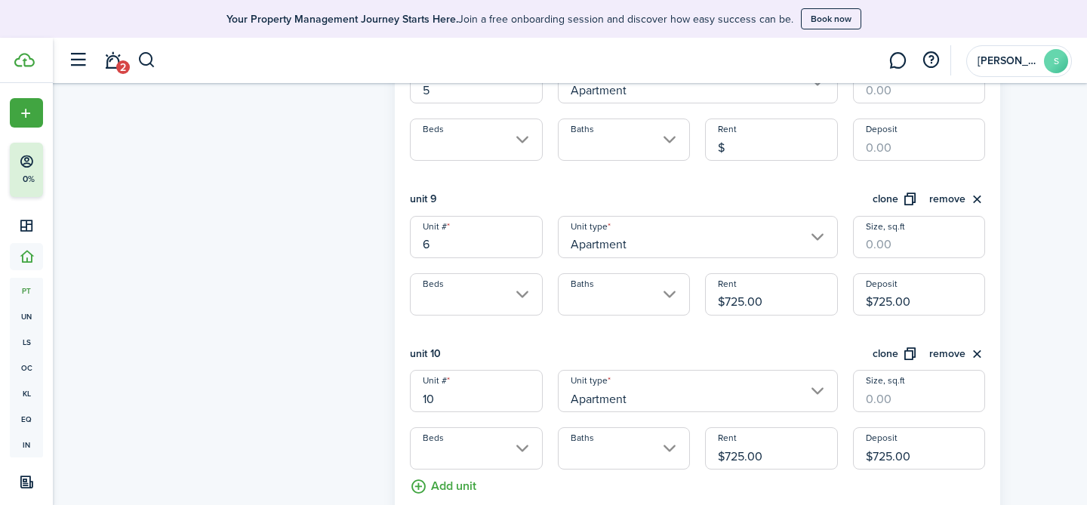
scroll to position [1610, 0]
click at [457, 398] on input "10" at bounding box center [476, 389] width 132 height 42
type input "1"
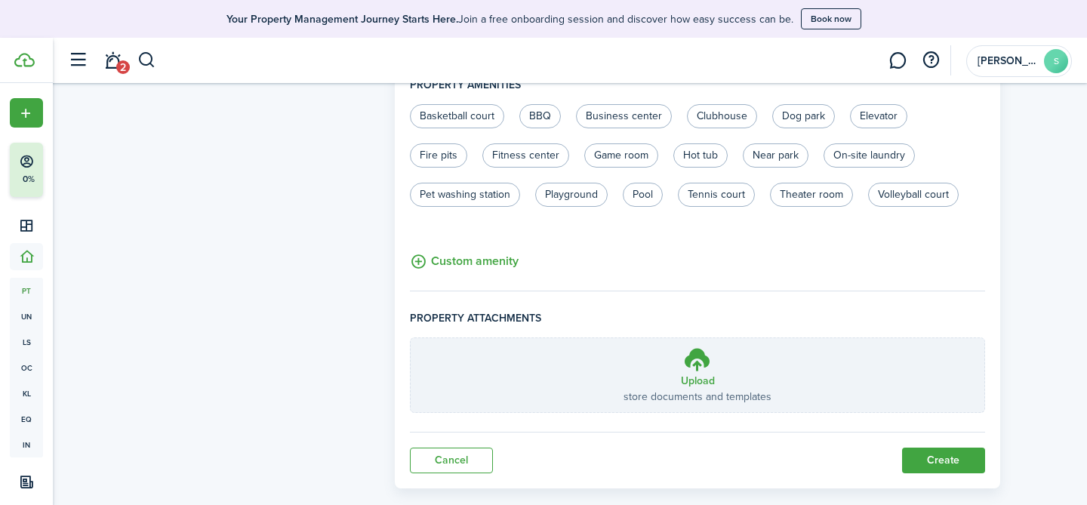
scroll to position [2089, 0]
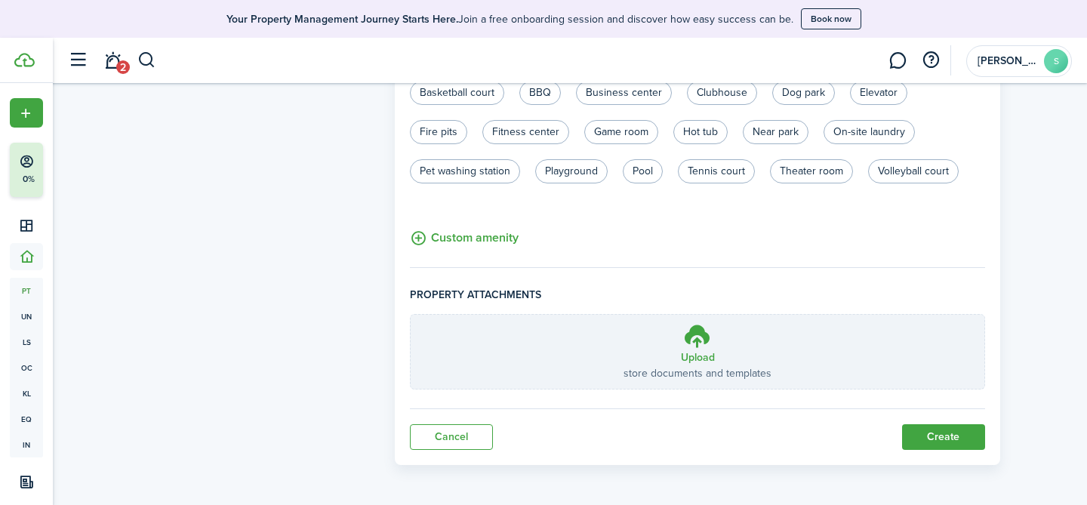
type input "7"
click at [965, 434] on button "Create" at bounding box center [943, 437] width 83 height 26
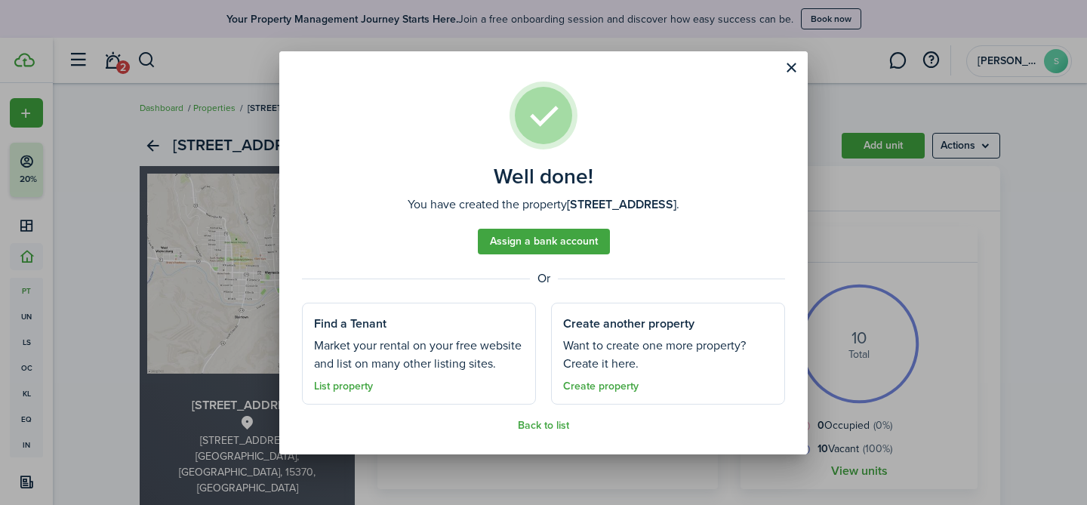
click at [793, 66] on button "Close modal" at bounding box center [791, 68] width 26 height 26
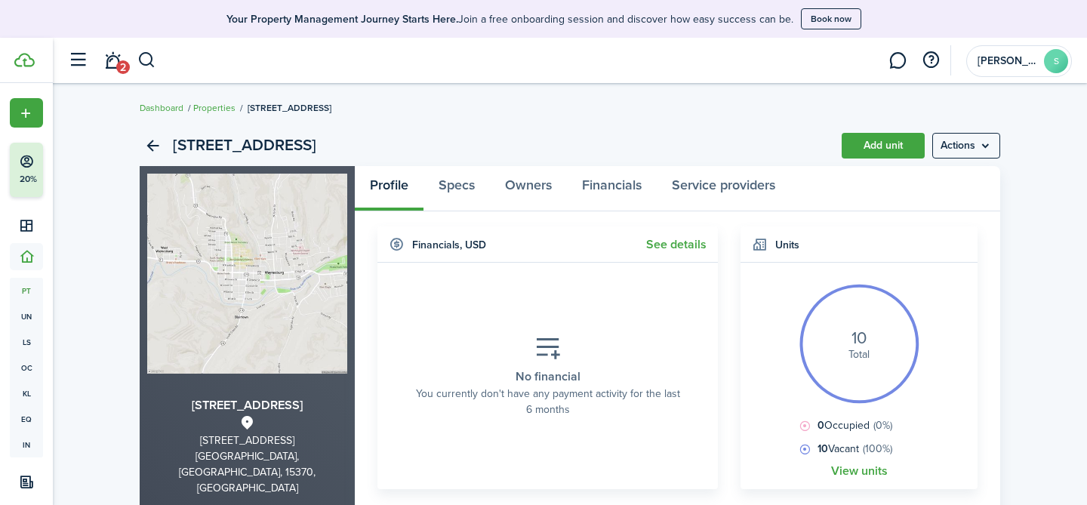
click at [848, 469] on link "View units" at bounding box center [859, 471] width 57 height 14
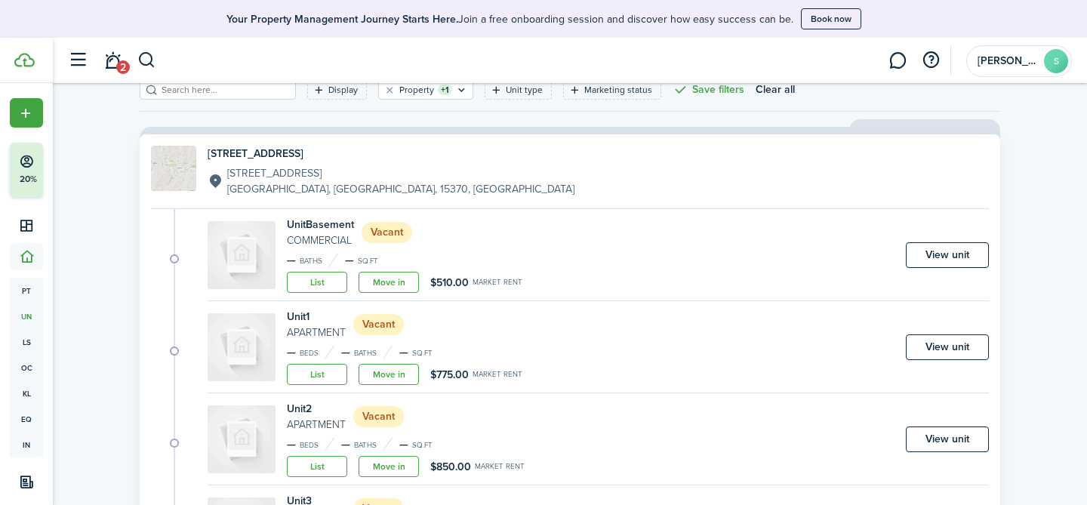
scroll to position [85, 0]
click at [402, 289] on link "Move in" at bounding box center [388, 281] width 60 height 21
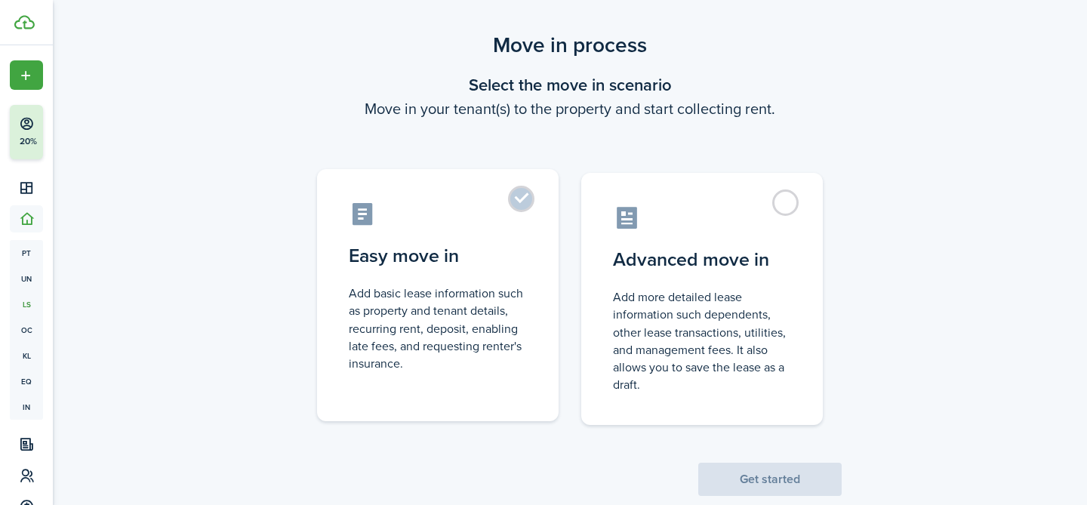
scroll to position [20, 0]
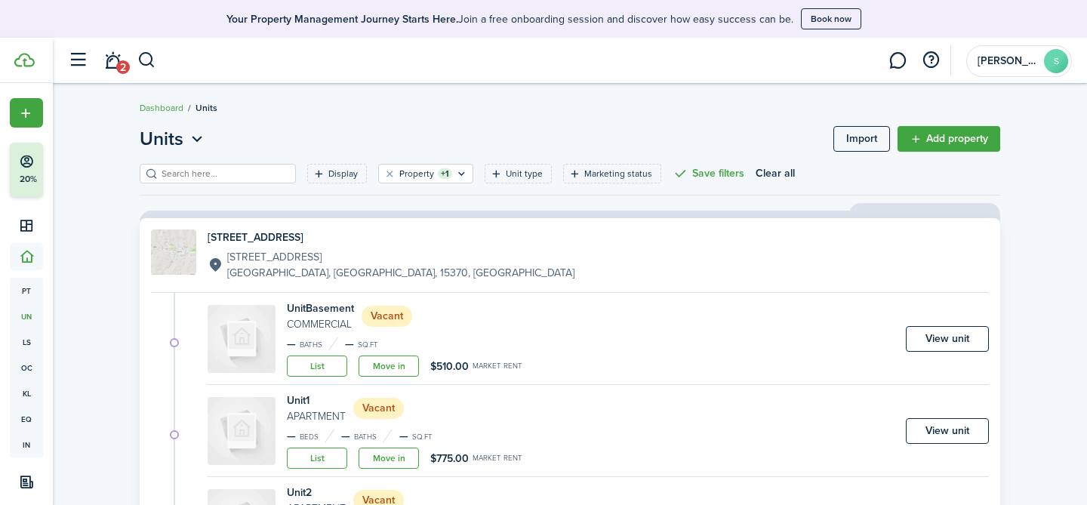
click at [254, 322] on img at bounding box center [242, 339] width 68 height 68
click at [346, 316] on small "Commercial" at bounding box center [320, 324] width 67 height 16
click at [975, 335] on link "View unit" at bounding box center [947, 339] width 83 height 26
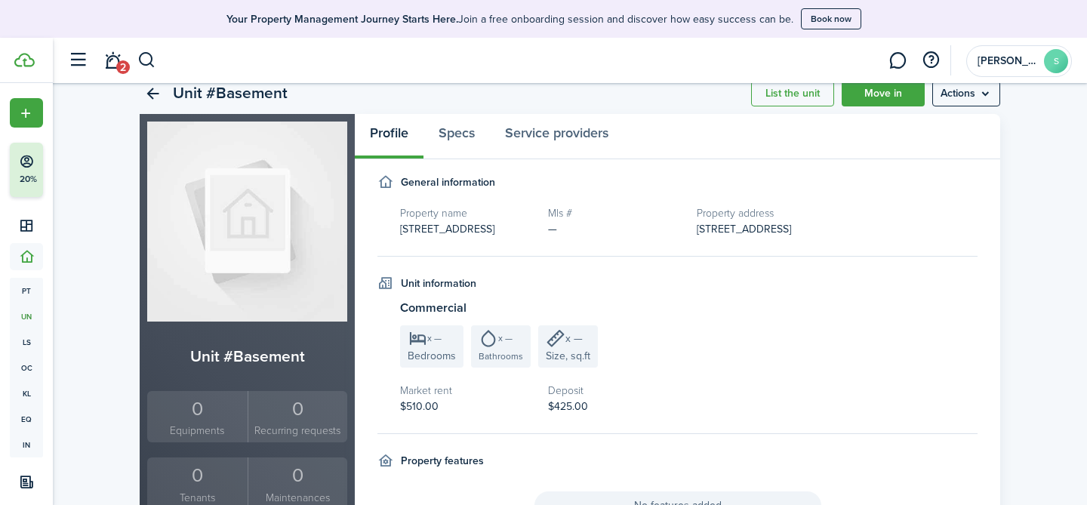
scroll to position [17, 0]
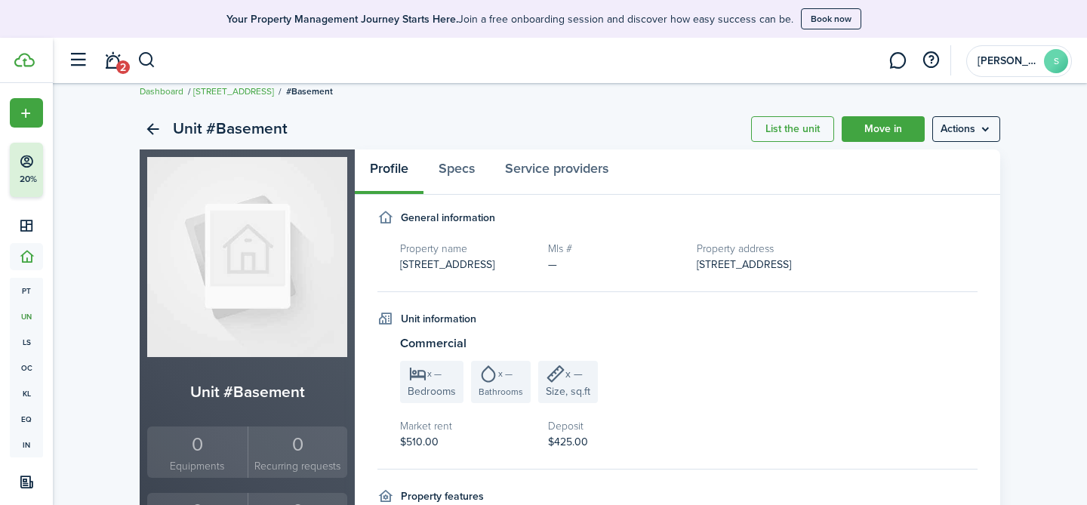
click at [965, 131] on menu-btn "Actions" at bounding box center [966, 129] width 68 height 26
click at [903, 125] on link "Move in" at bounding box center [883, 129] width 83 height 26
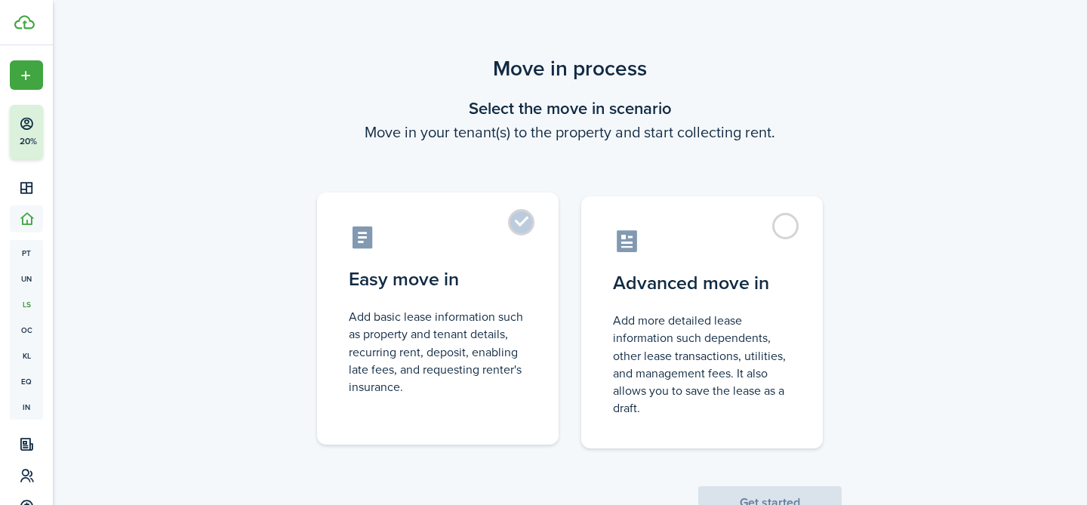
click at [469, 286] on control-radio-card-title "Easy move in" at bounding box center [438, 279] width 178 height 27
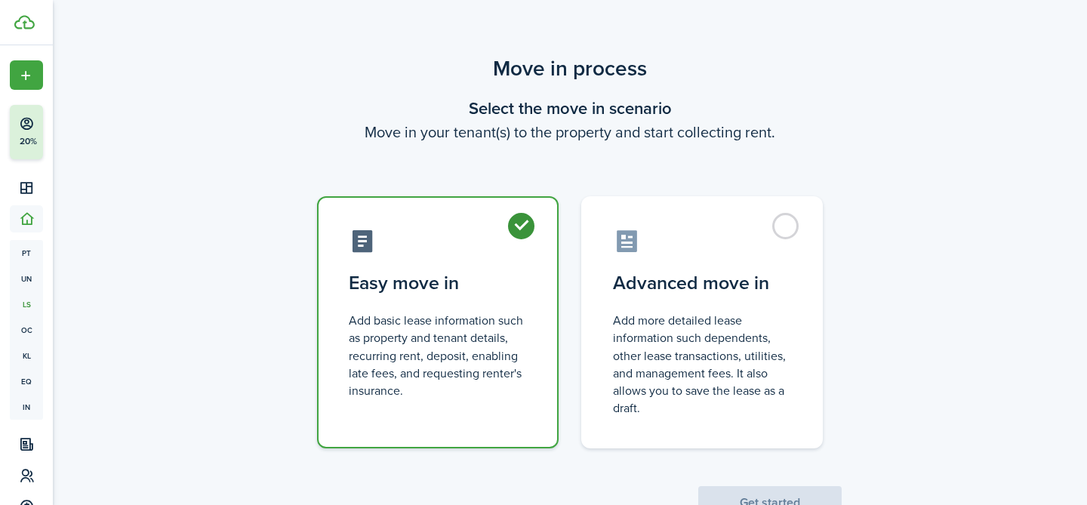
radio input "true"
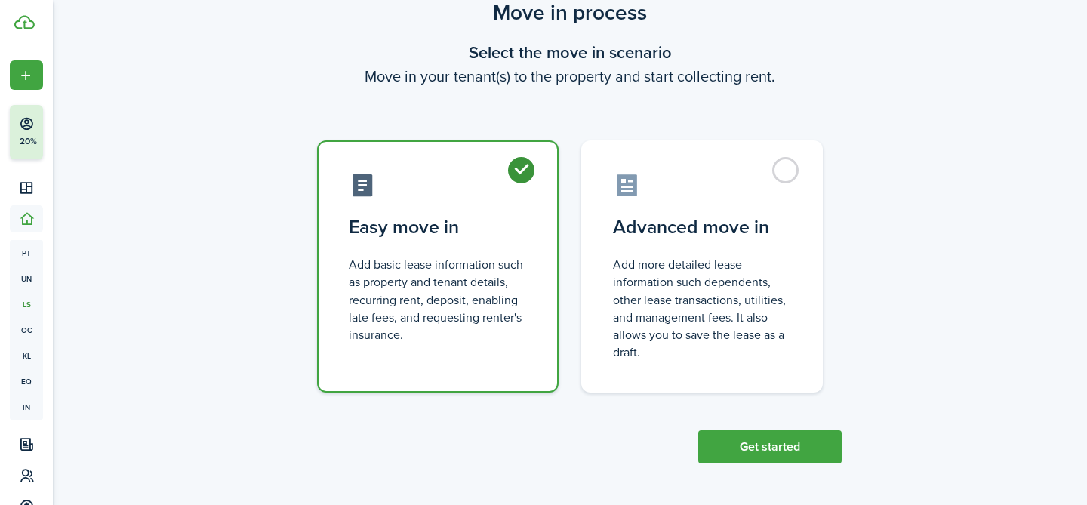
click at [762, 454] on button "Get started" at bounding box center [769, 446] width 143 height 33
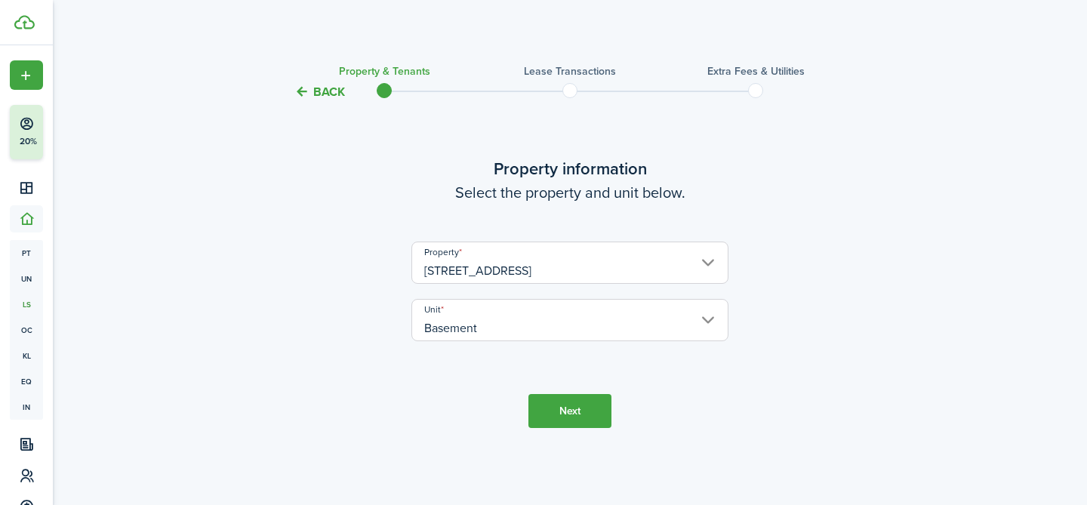
click at [603, 322] on input "Basement" at bounding box center [569, 320] width 317 height 42
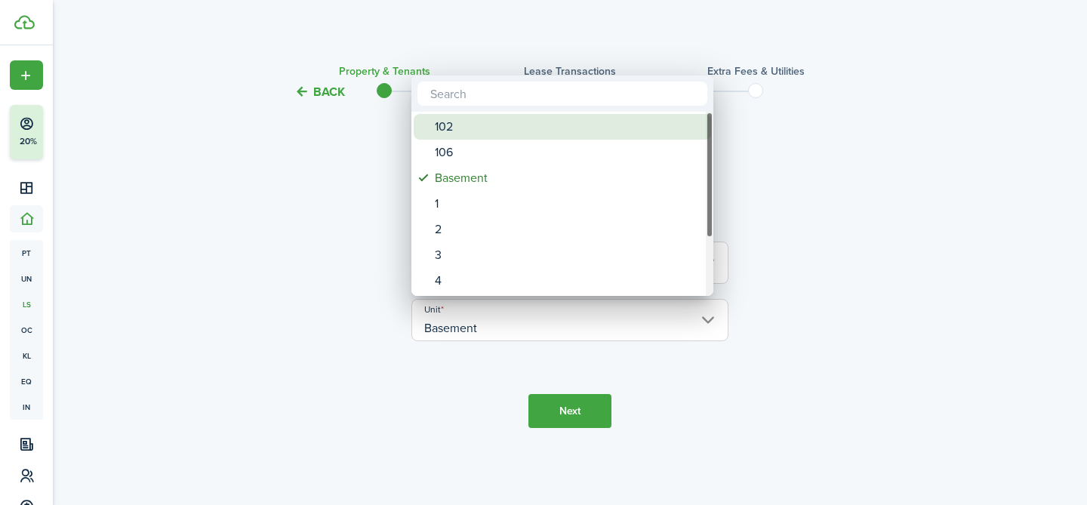
click at [568, 126] on div "102" at bounding box center [568, 127] width 267 height 26
type input "102"
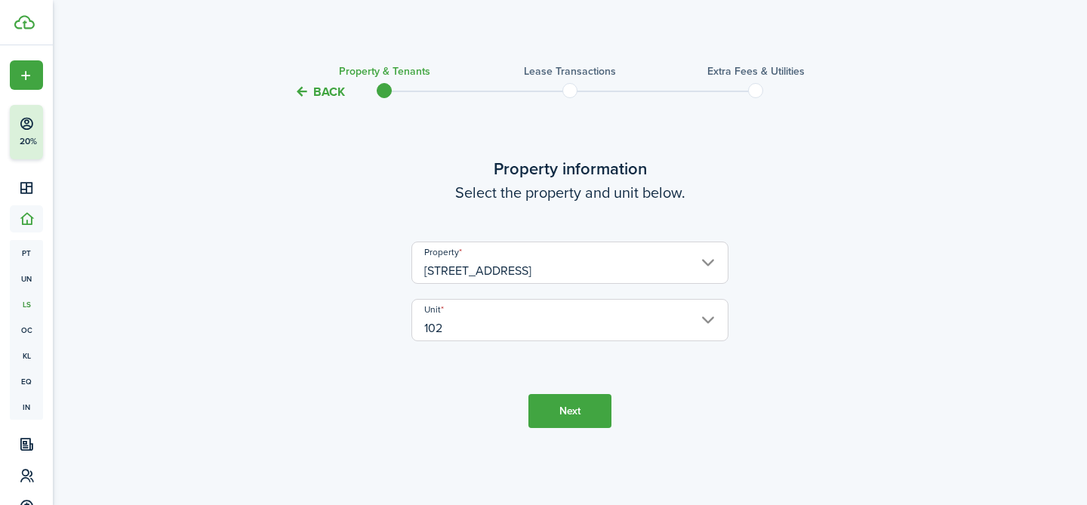
click at [585, 401] on button "Next" at bounding box center [569, 411] width 83 height 34
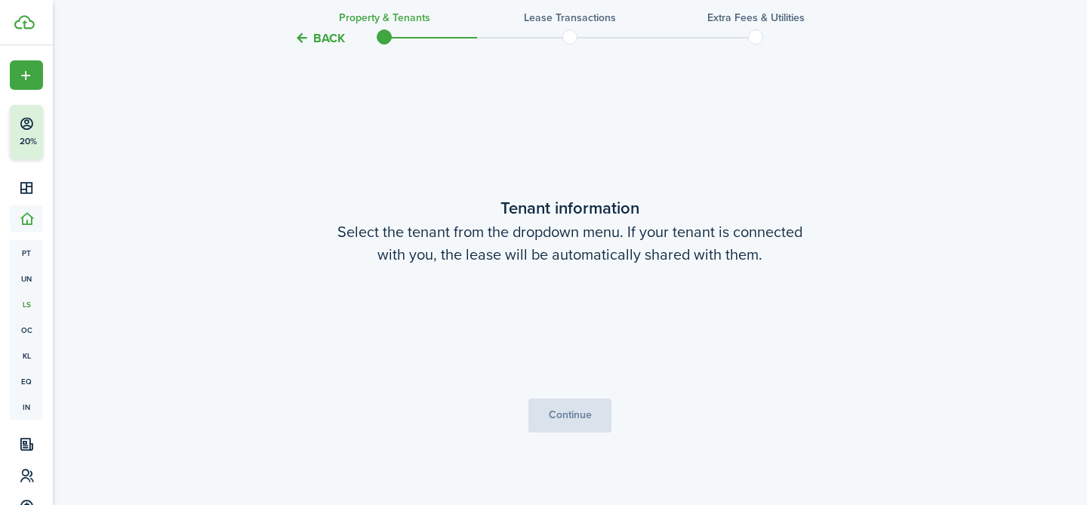
scroll to position [404, 0]
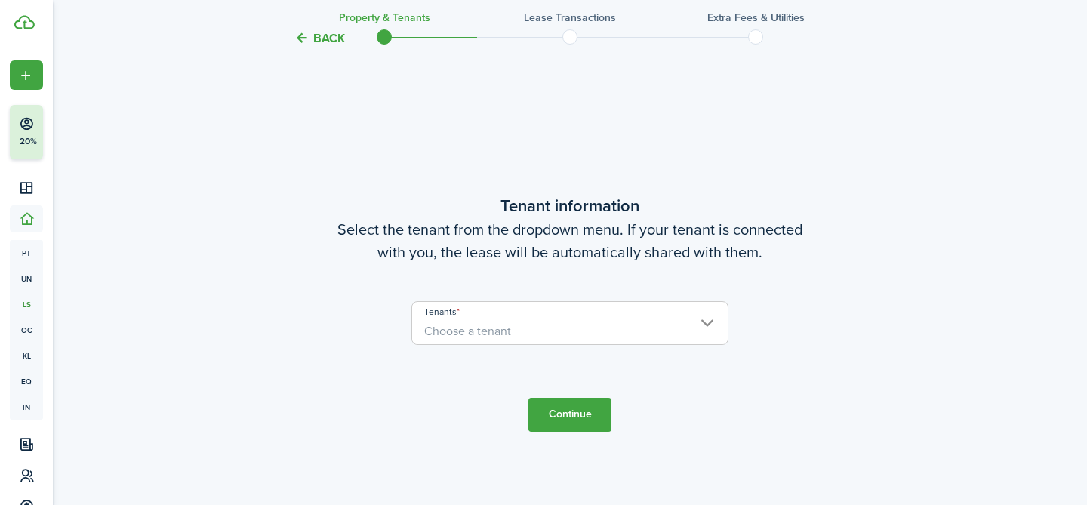
click at [567, 331] on span "Choose a tenant" at bounding box center [569, 331] width 315 height 26
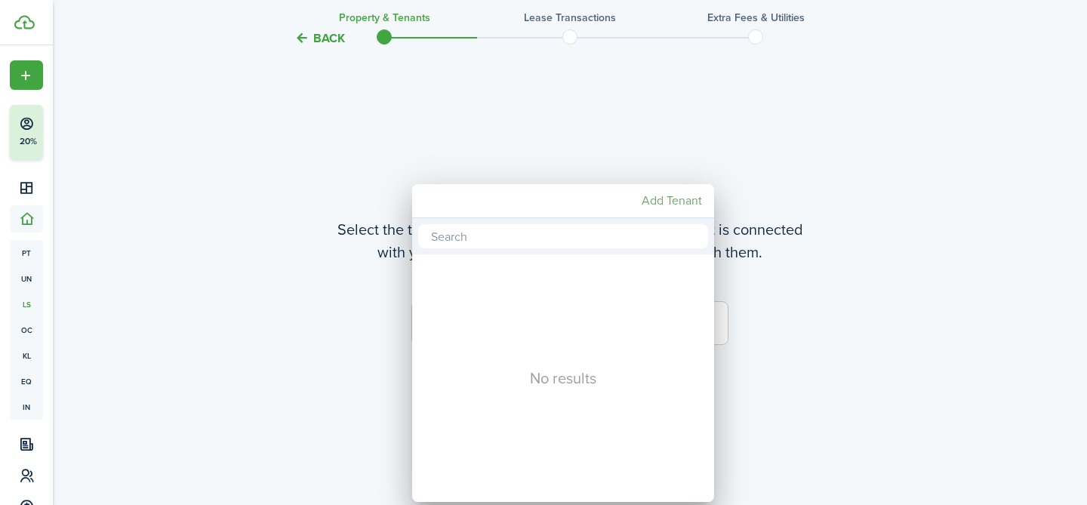
click at [681, 201] on mbsc-button "Add Tenant" at bounding box center [671, 200] width 72 height 27
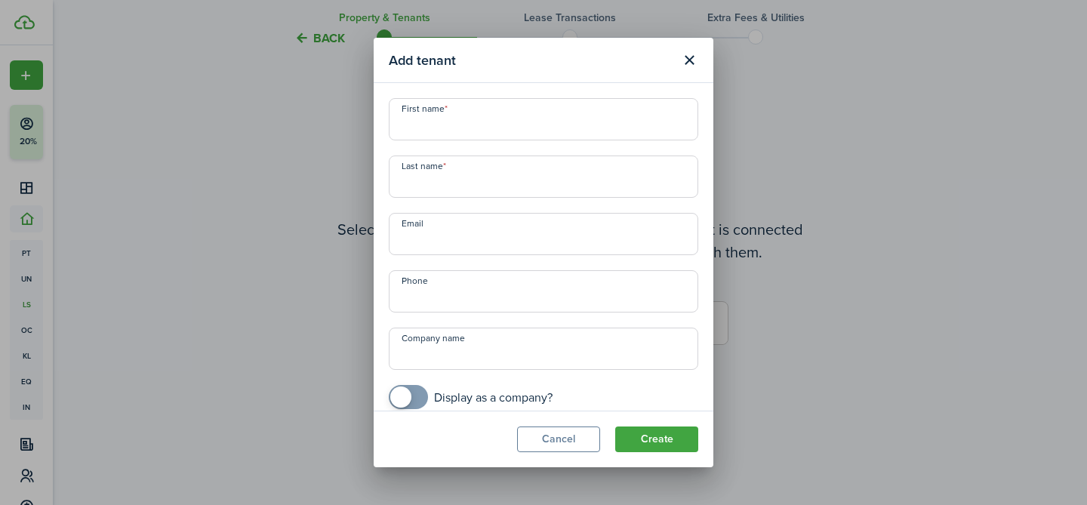
click at [503, 117] on input "First name" at bounding box center [543, 119] width 309 height 42
click at [497, 97] on modal-body "First name Last name Email Phone Company name Display as a company?" at bounding box center [544, 247] width 340 height 328
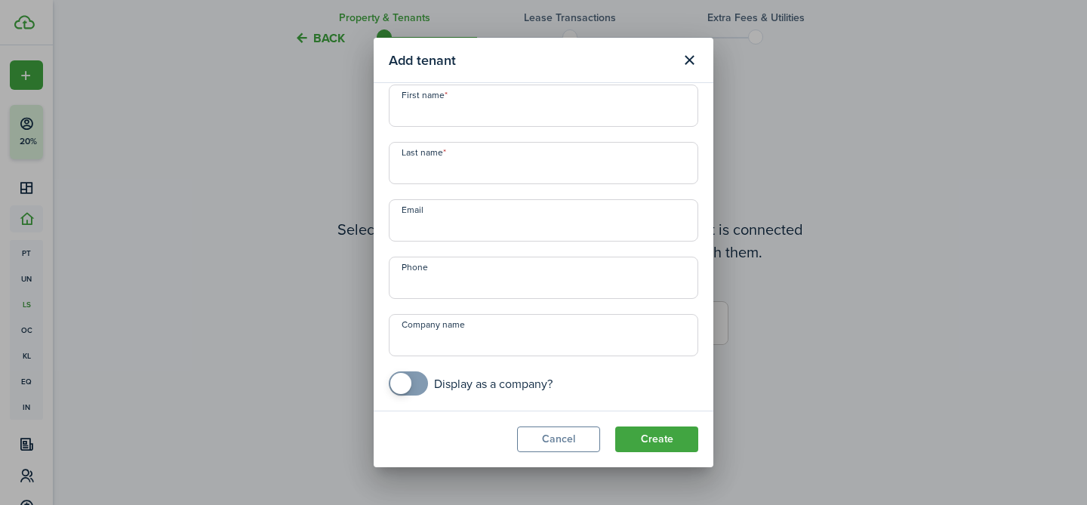
checkbox input "true"
click at [416, 384] on span at bounding box center [408, 383] width 15 height 24
click at [473, 328] on input "Company name" at bounding box center [543, 335] width 309 height 42
paste input "Peacock Keller Law Firm"
click at [451, 343] on input "Peacock Keller Law Firm" at bounding box center [543, 335] width 309 height 42
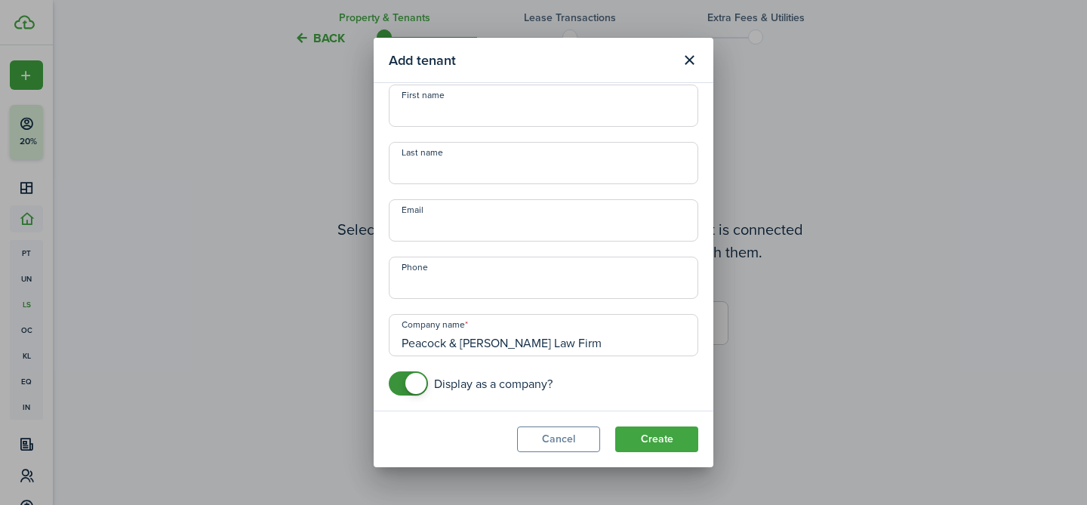
click at [594, 344] on input "Peacock & [PERSON_NAME] Law Firm" at bounding box center [543, 335] width 309 height 42
click at [460, 343] on input "Peacock & [PERSON_NAME] Law" at bounding box center [543, 335] width 309 height 42
click at [508, 345] on input "Peacock Keller Law" at bounding box center [543, 335] width 309 height 42
type input "Peacock Keller, LLP"
click at [536, 277] on input "+1" at bounding box center [543, 278] width 309 height 42
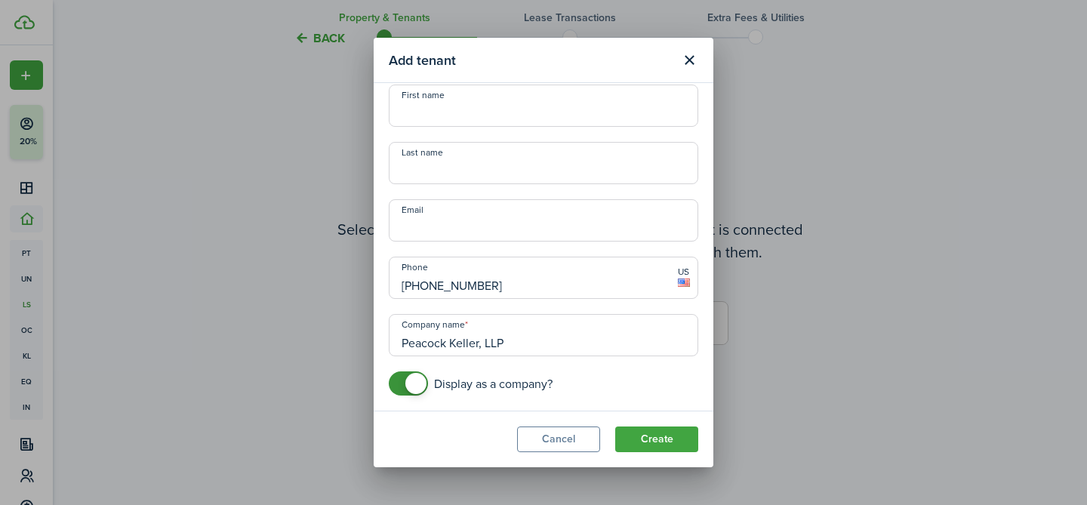
type input "[PHONE_NUMBER]"
click at [652, 439] on button "Create" at bounding box center [656, 439] width 83 height 26
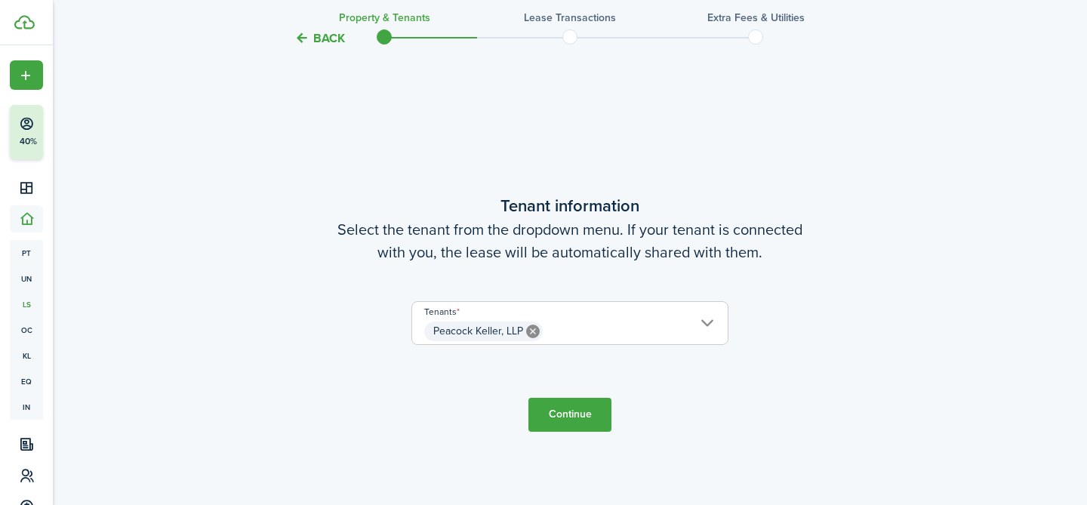
click at [576, 408] on button "Continue" at bounding box center [569, 415] width 83 height 34
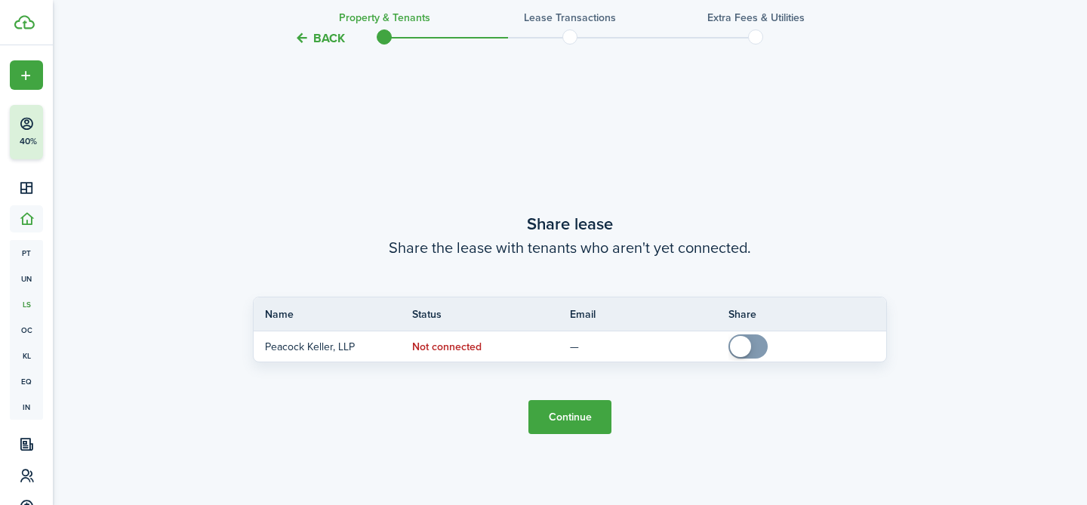
scroll to position [909, 0]
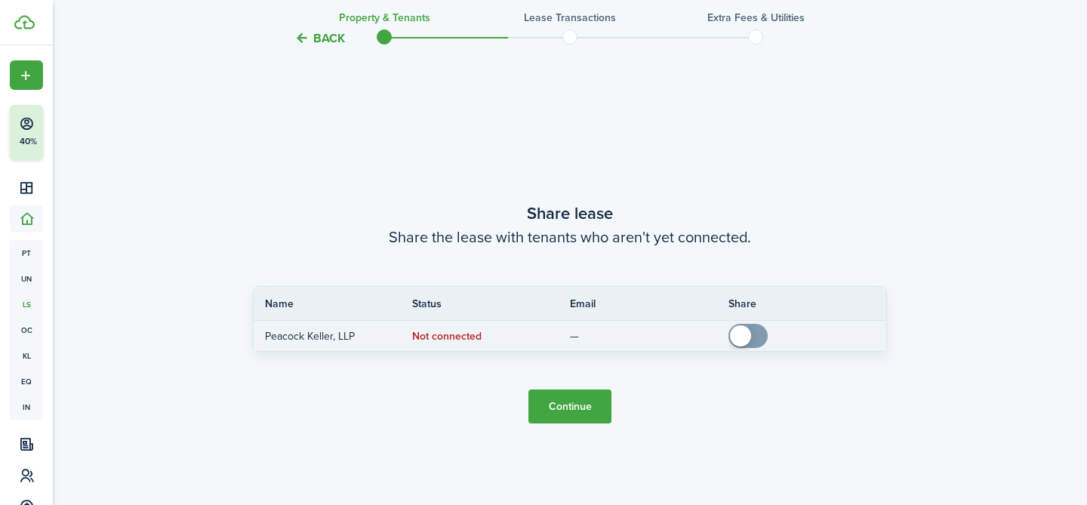
click at [338, 338] on p "Peacock Keller, LLP" at bounding box center [327, 336] width 125 height 16
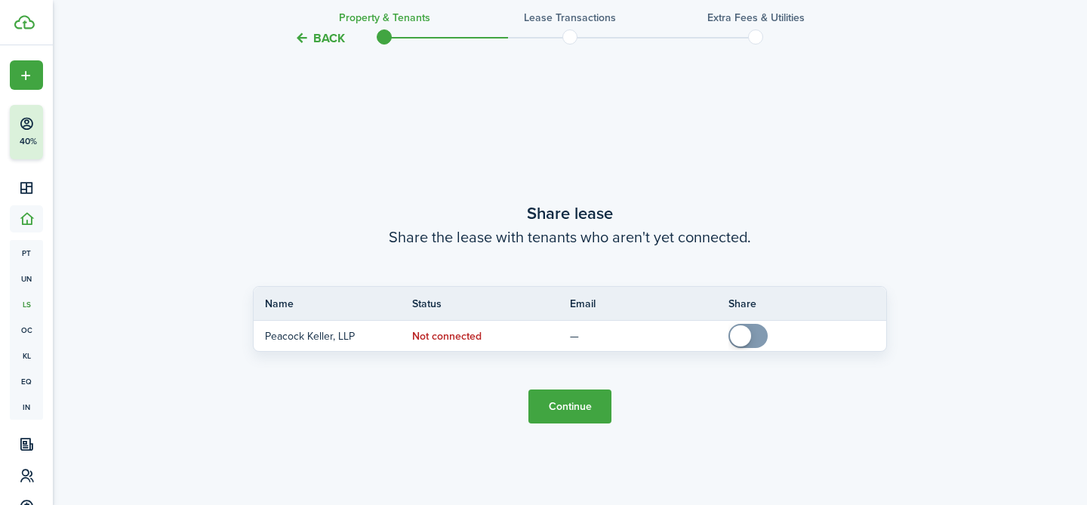
click at [583, 416] on button "Continue" at bounding box center [569, 406] width 83 height 34
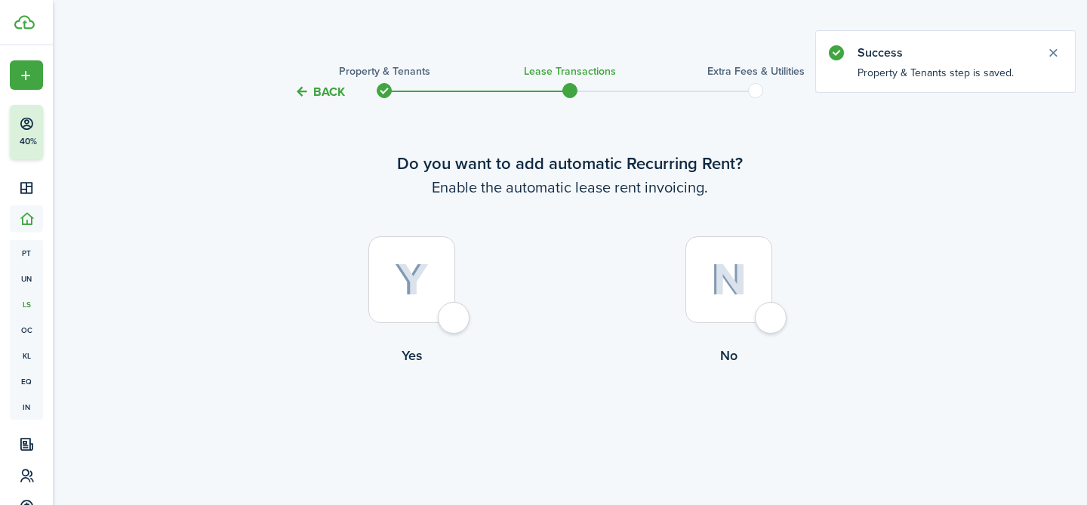
click at [448, 318] on div at bounding box center [411, 279] width 87 height 87
radio input "true"
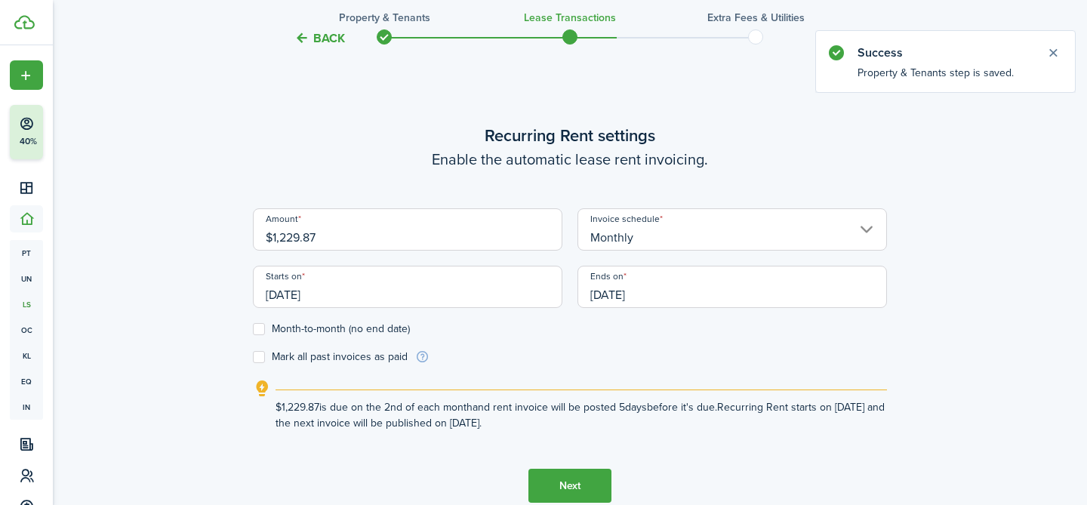
scroll to position [415, 0]
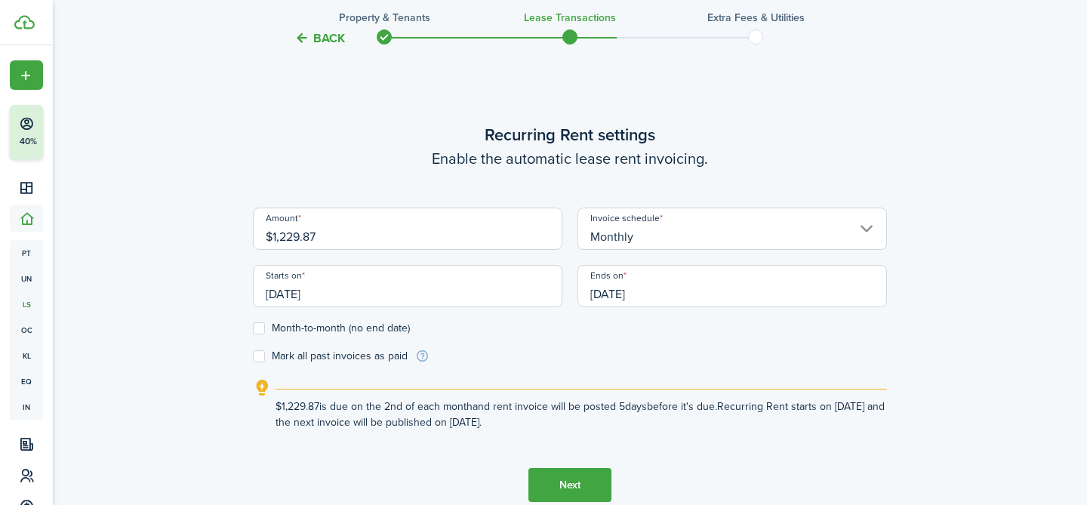
click at [275, 291] on input "[DATE]" at bounding box center [407, 286] width 309 height 42
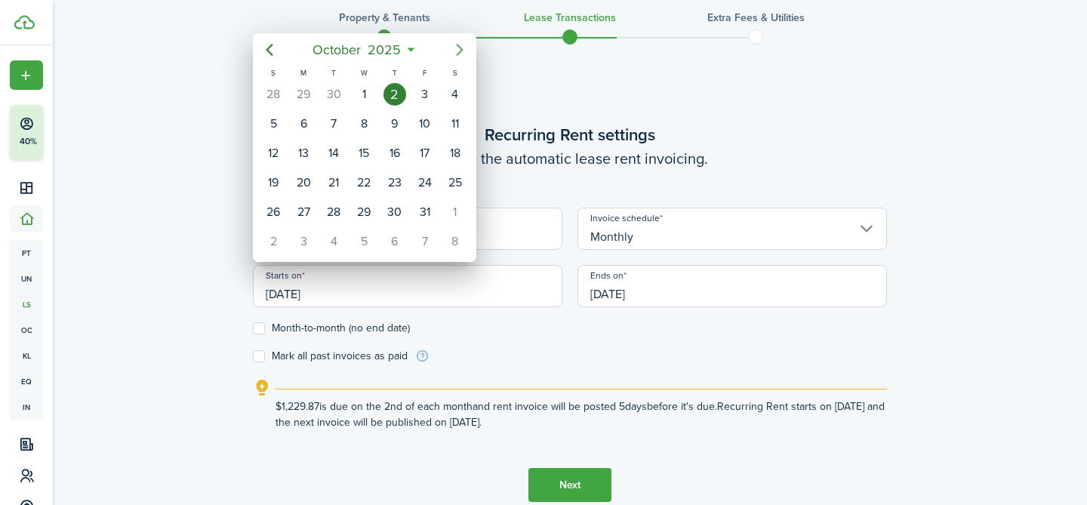
click at [457, 47] on icon "Next page" at bounding box center [460, 50] width 18 height 18
click at [461, 94] on div "1" at bounding box center [455, 94] width 23 height 23
type input "[DATE]"
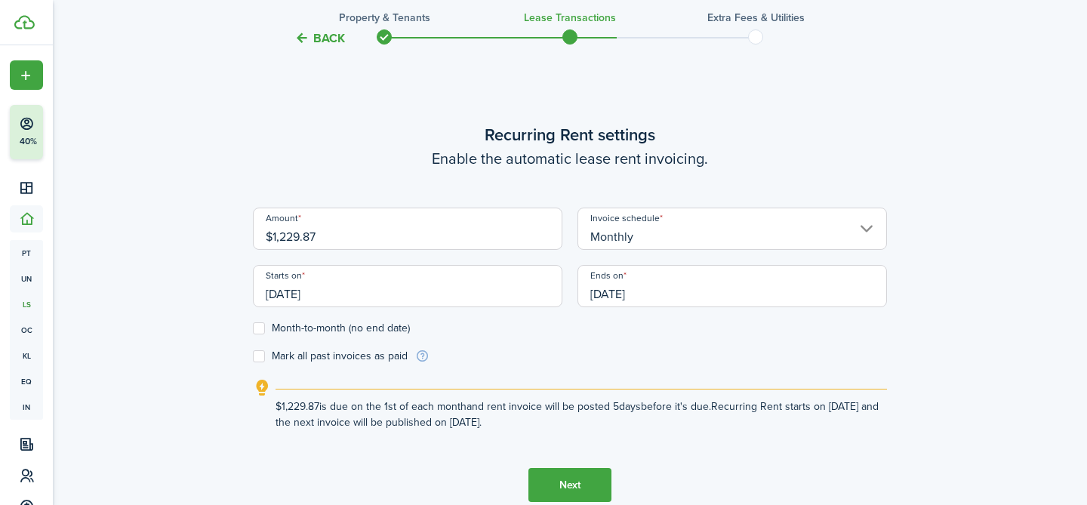
click at [672, 297] on input "[DATE]" at bounding box center [731, 286] width 309 height 42
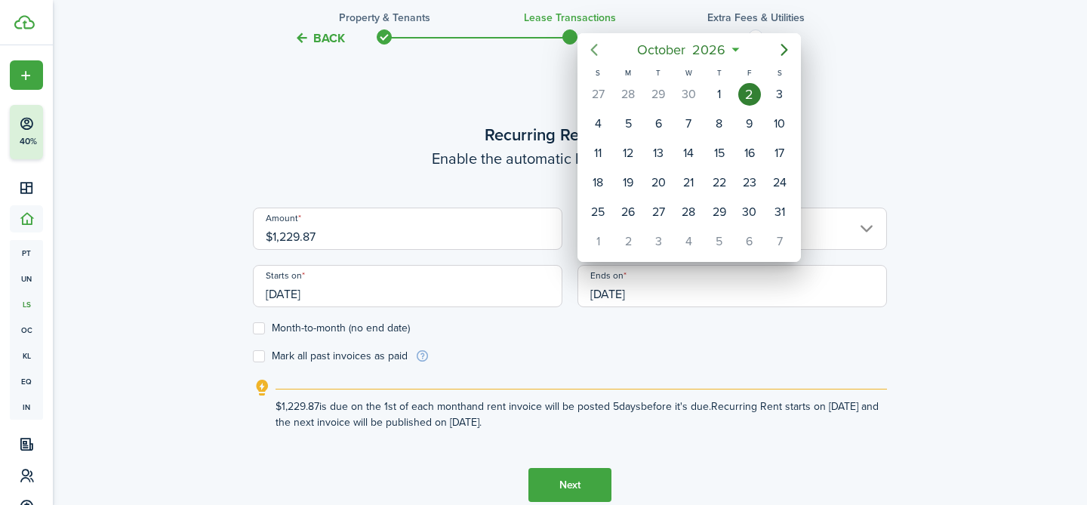
click at [596, 49] on icon "Previous page" at bounding box center [594, 50] width 18 height 18
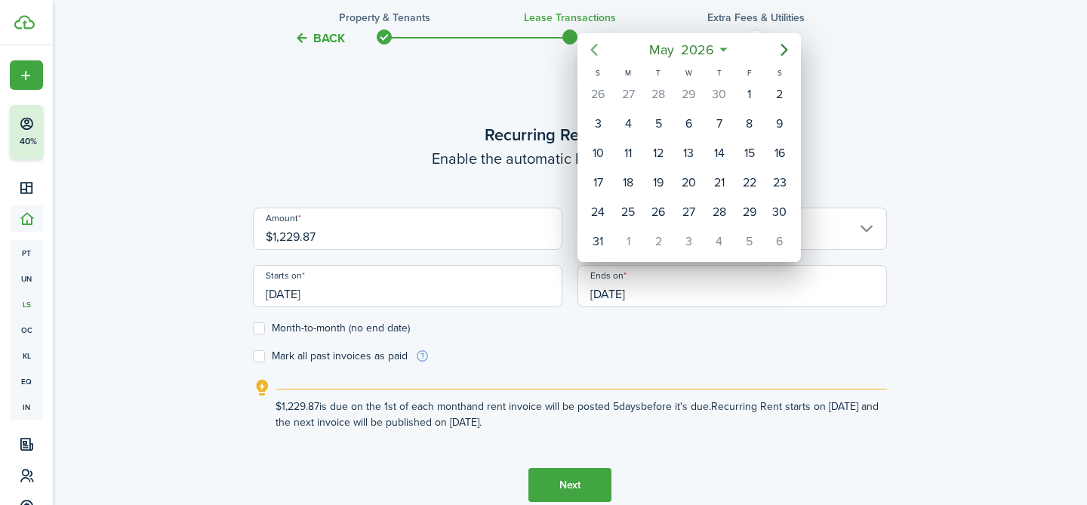
click at [596, 49] on icon "Previous page" at bounding box center [594, 50] width 18 height 18
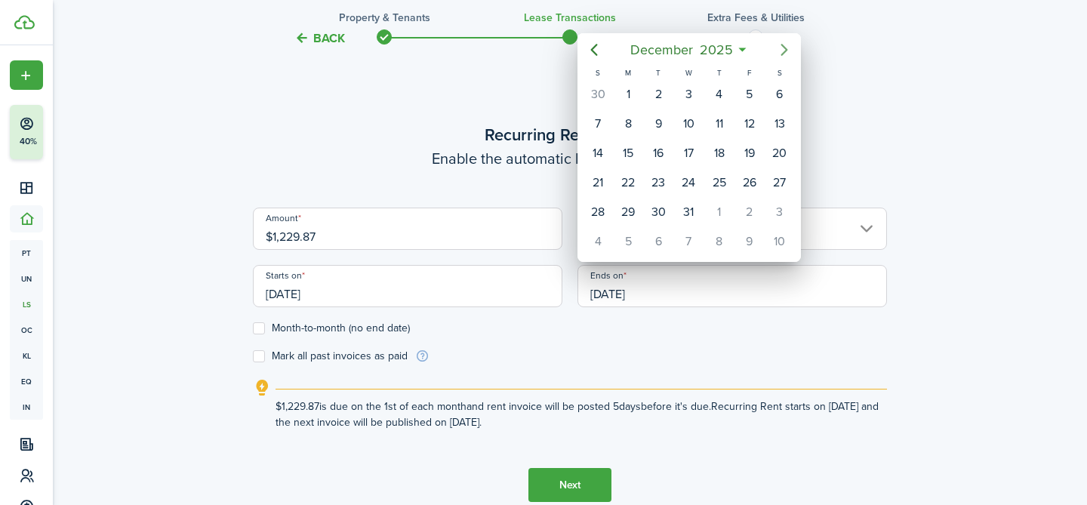
click at [778, 48] on icon "Next page" at bounding box center [784, 50] width 18 height 18
click at [722, 91] on div "1" at bounding box center [719, 94] width 23 height 23
type input "[DATE]"
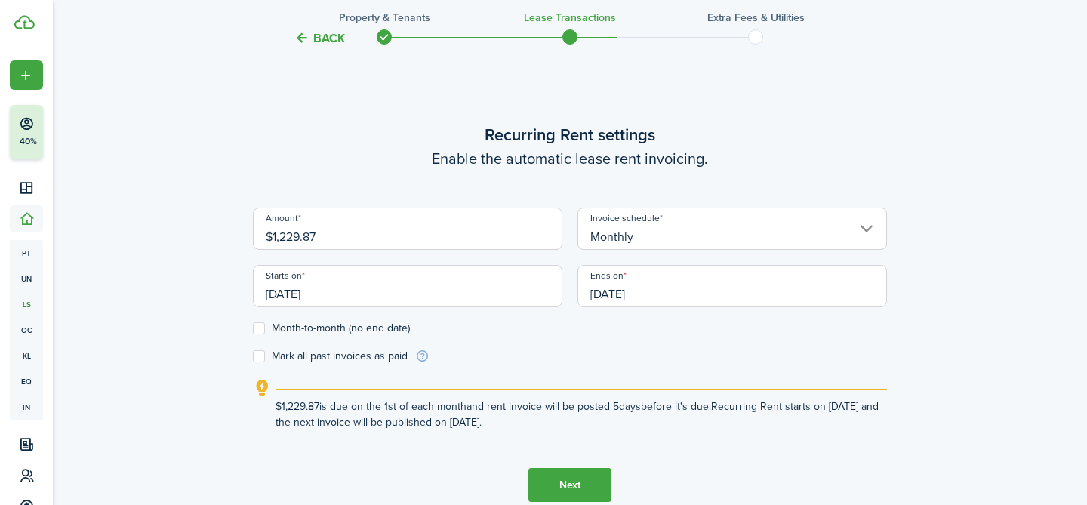
scroll to position [436, 0]
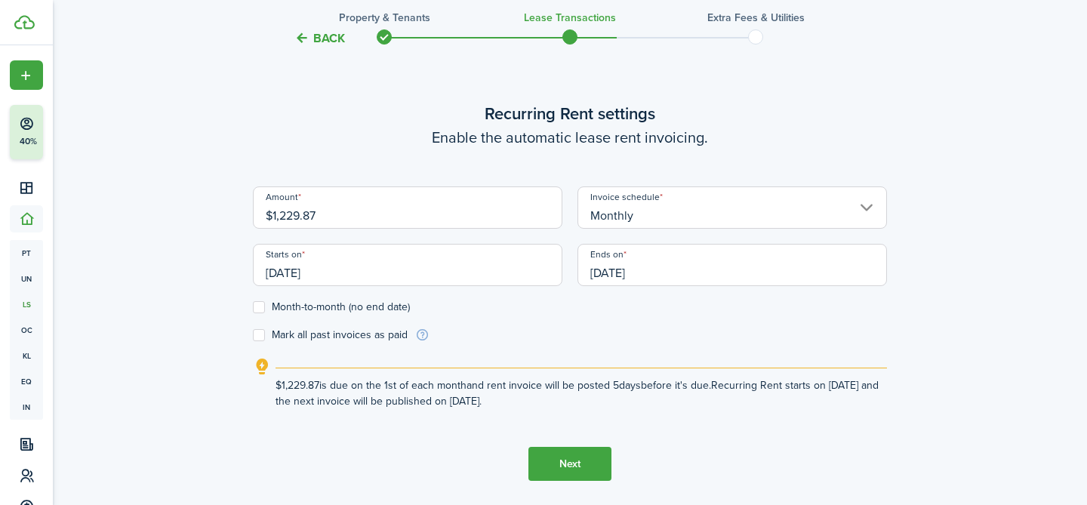
click at [555, 468] on button "Next" at bounding box center [569, 464] width 83 height 34
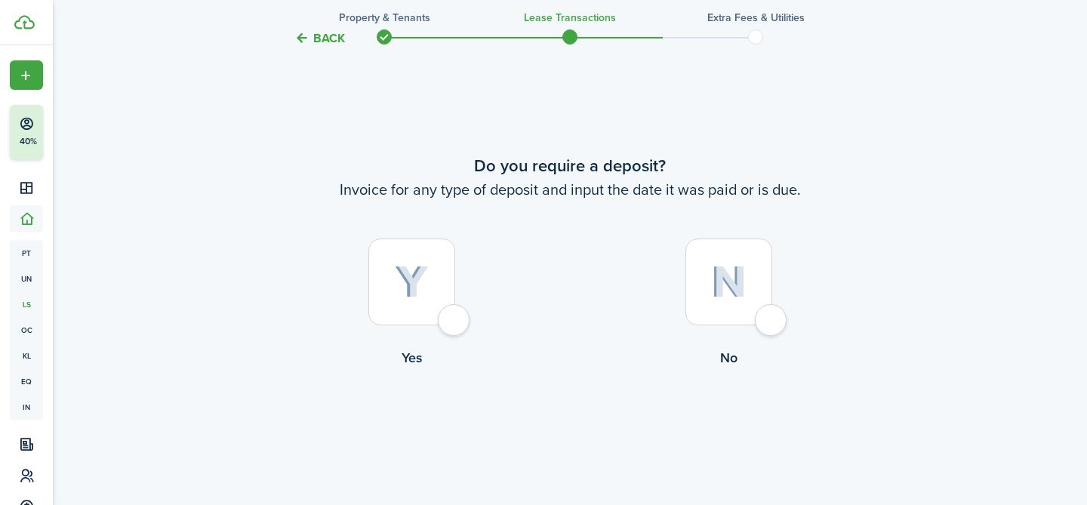
scroll to position [935, 0]
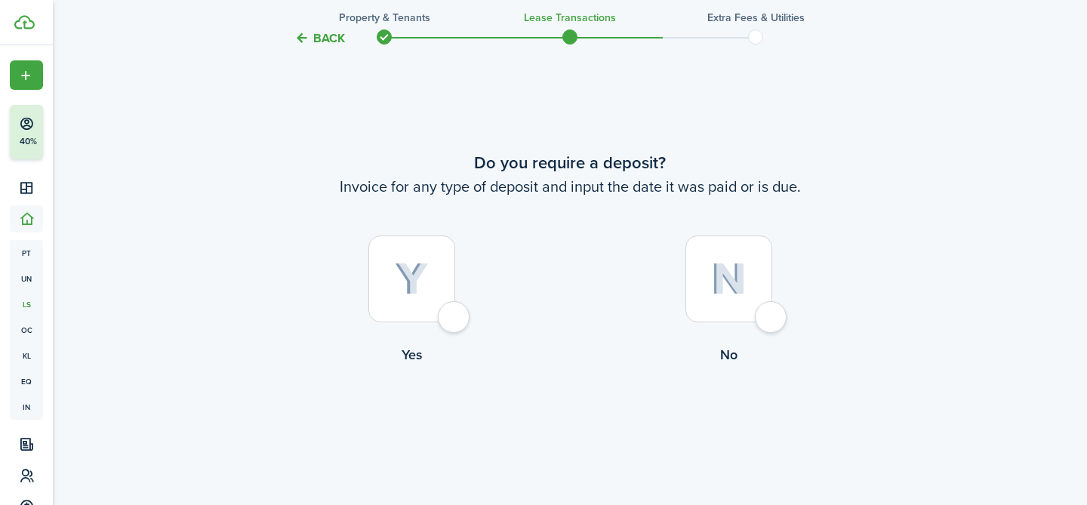
click at [449, 311] on div at bounding box center [411, 278] width 87 height 87
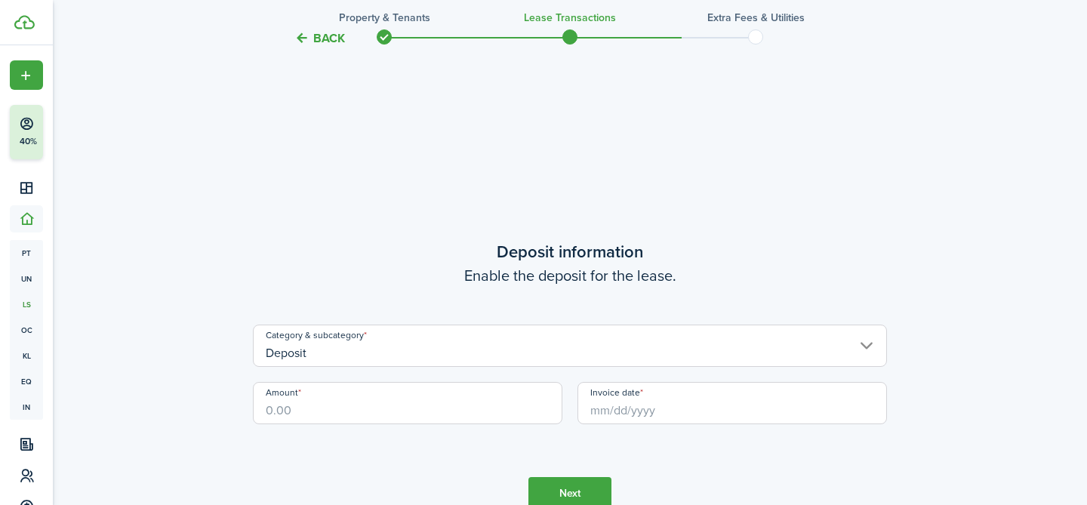
scroll to position [1363, 0]
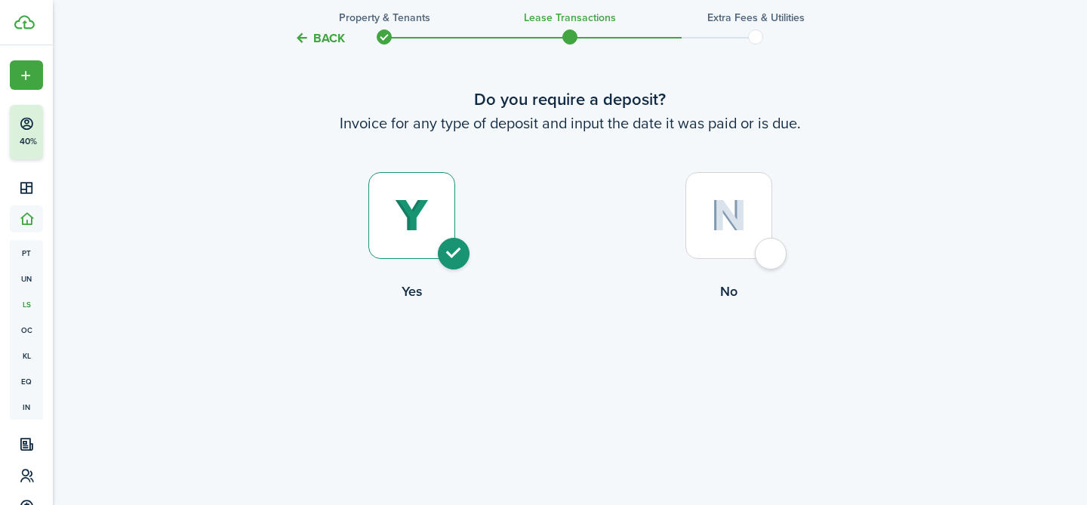
click at [762, 259] on div at bounding box center [728, 215] width 87 height 87
radio input "false"
radio input "true"
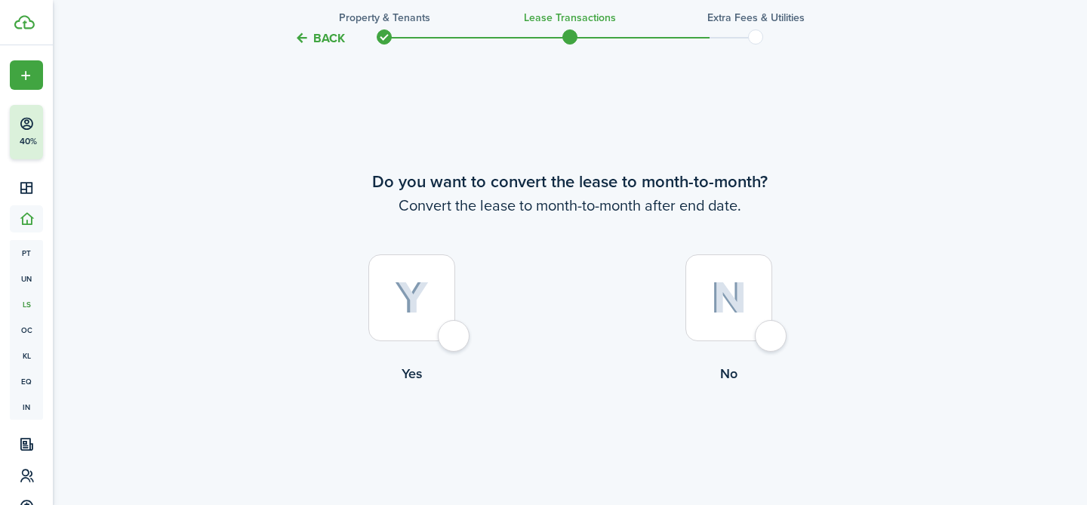
scroll to position [1466, 0]
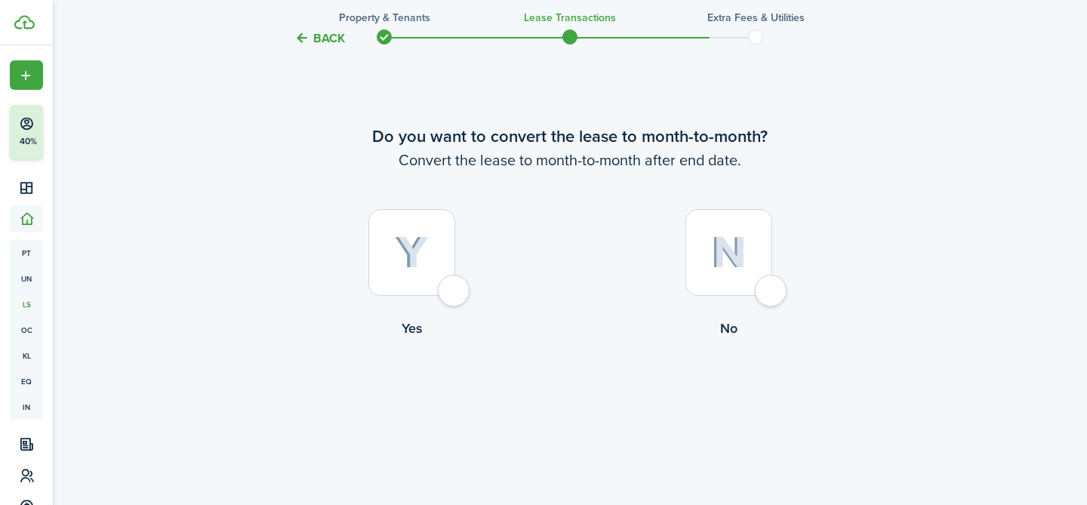
click at [730, 294] on div at bounding box center [728, 252] width 87 height 87
radio input "true"
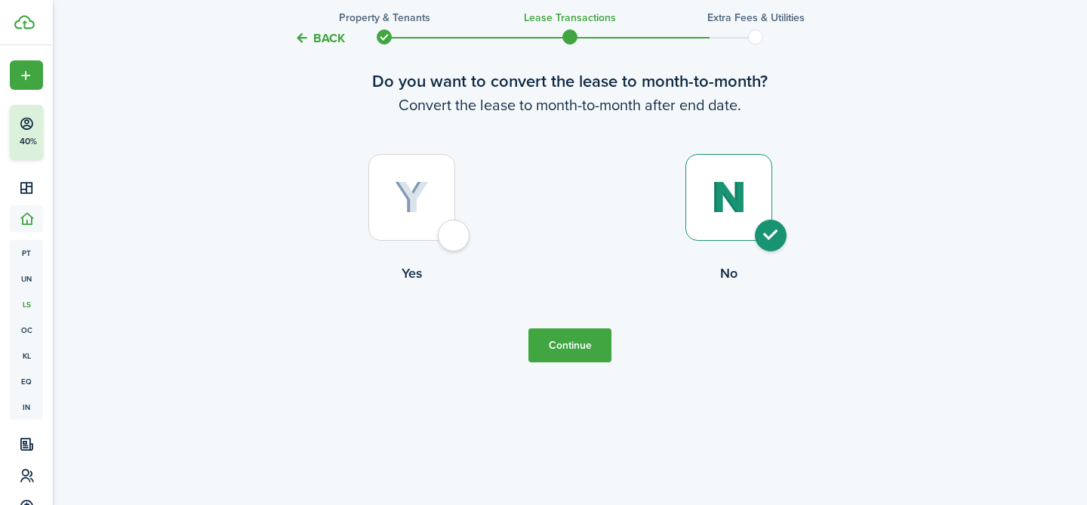
scroll to position [1521, 0]
click at [571, 362] on button "Continue" at bounding box center [569, 346] width 83 height 34
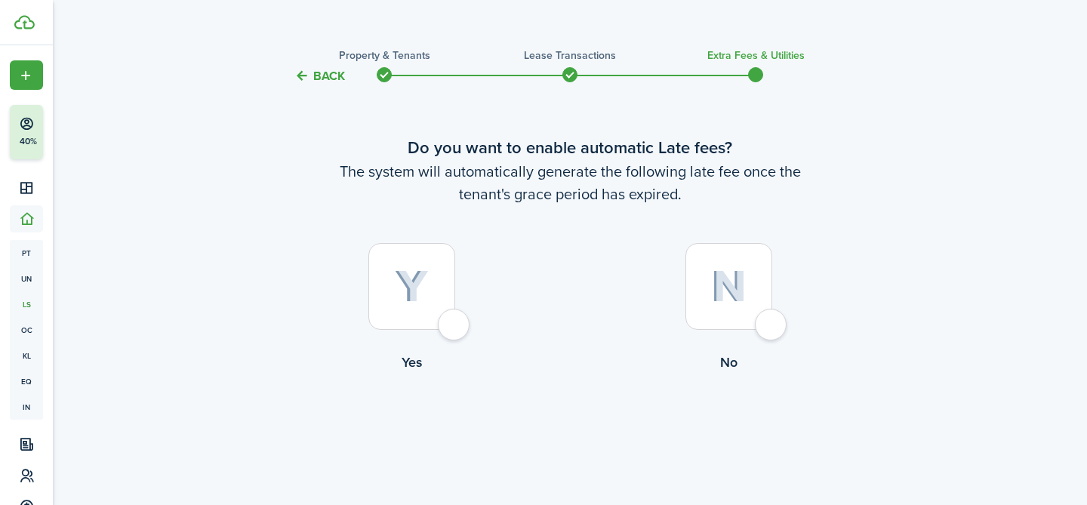
scroll to position [34, 0]
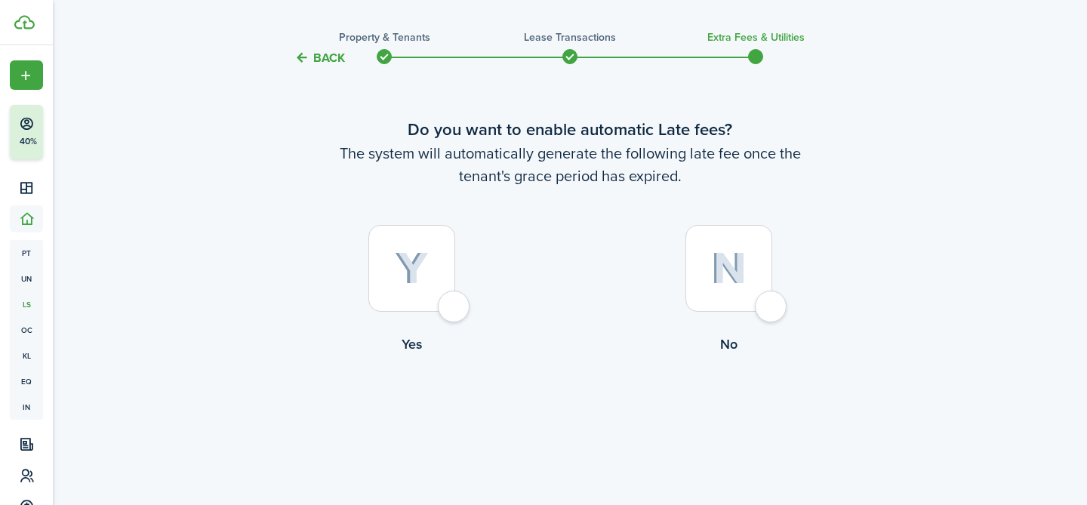
click at [455, 303] on div at bounding box center [411, 268] width 87 height 87
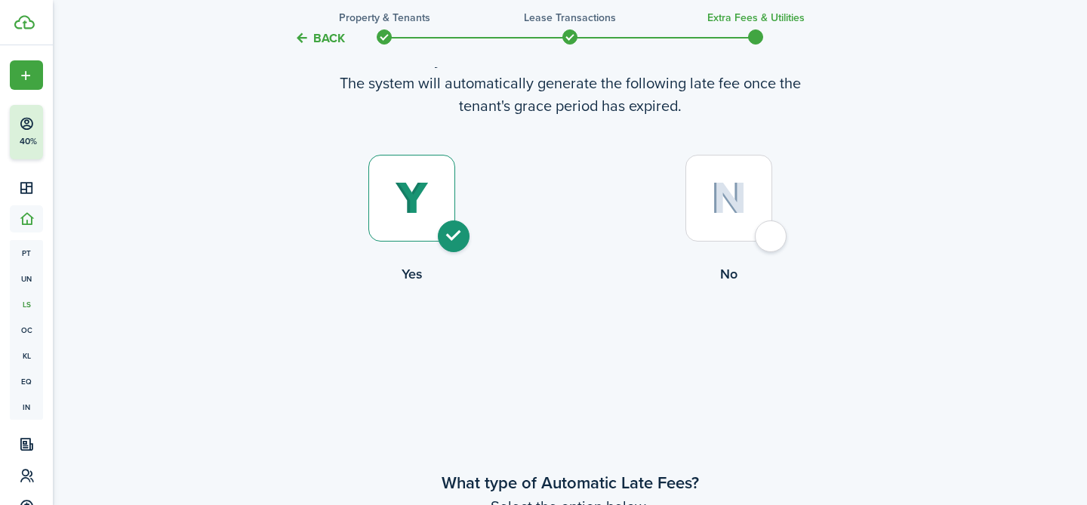
scroll to position [76, 0]
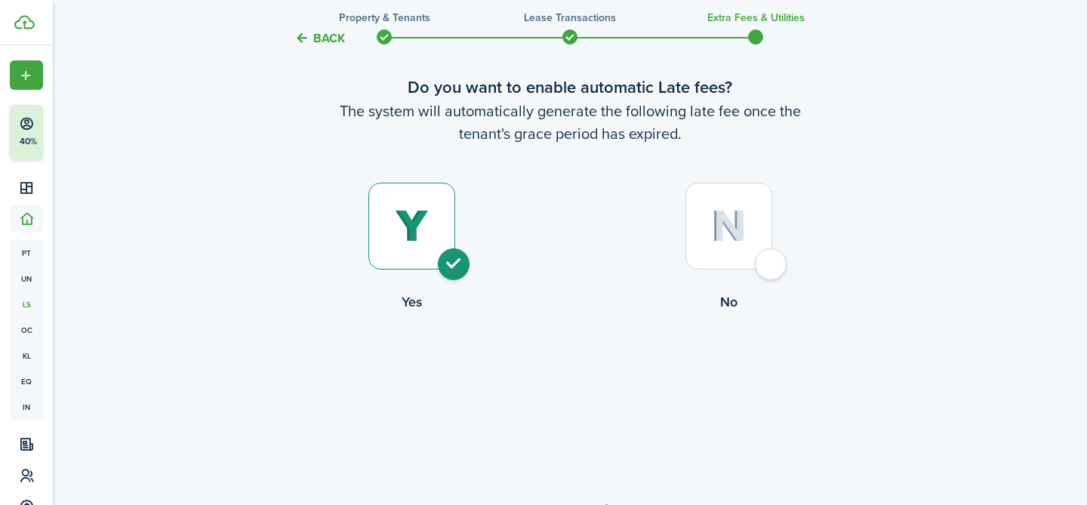
click at [772, 263] on div at bounding box center [728, 226] width 87 height 87
radio input "false"
radio input "true"
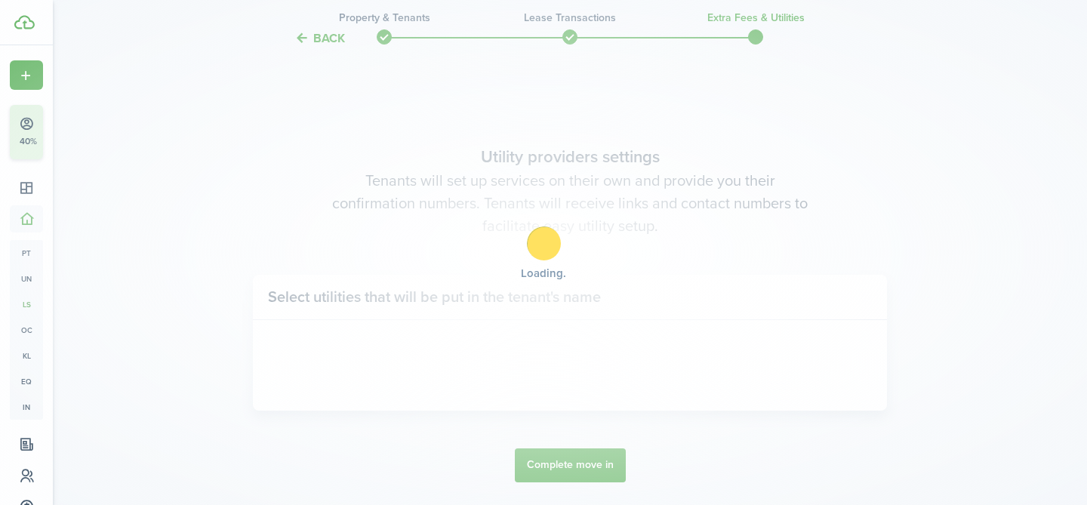
scroll to position [438, 0]
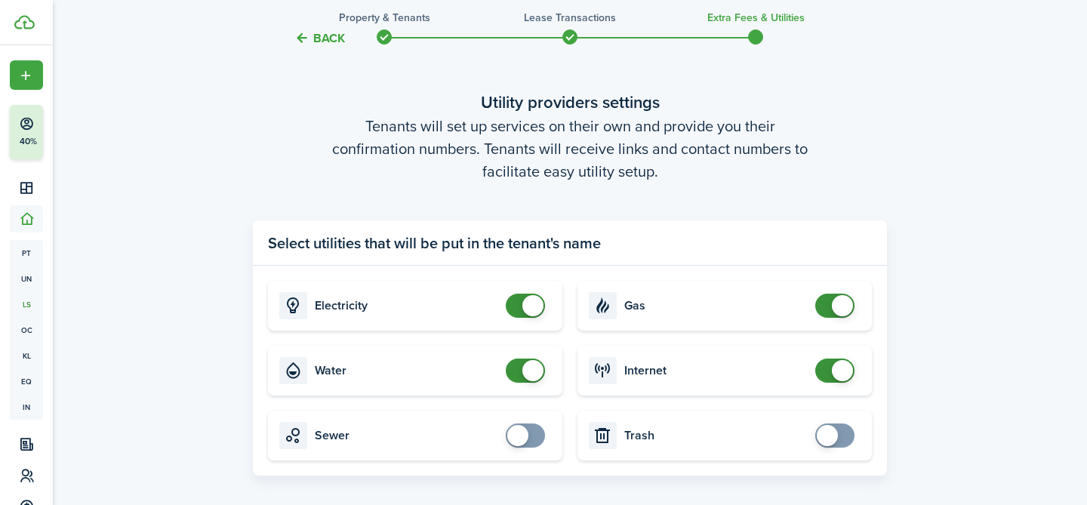
checkbox input "true"
click at [533, 443] on span at bounding box center [525, 435] width 15 height 24
checkbox input "true"
click at [834, 426] on span at bounding box center [834, 435] width 15 height 24
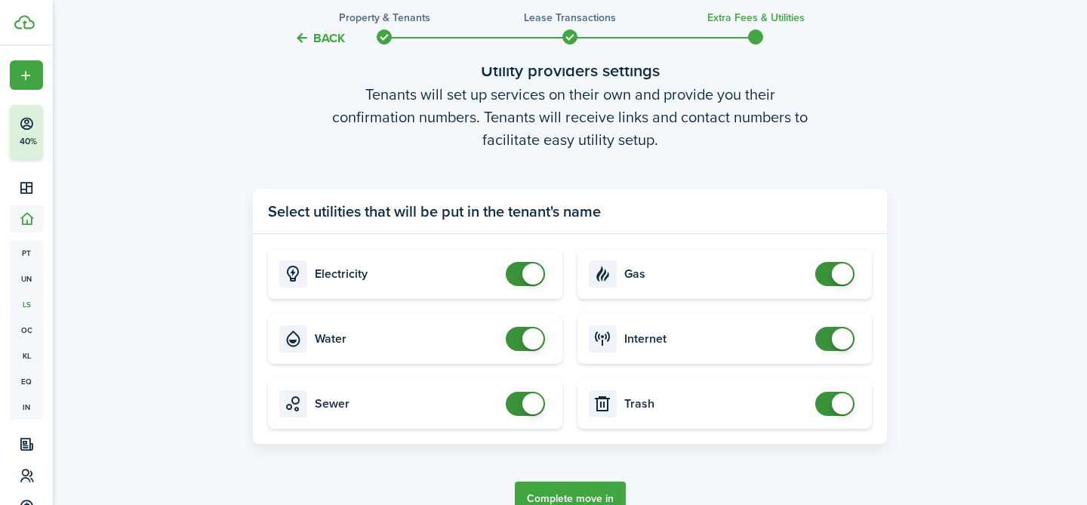
scroll to position [552, 0]
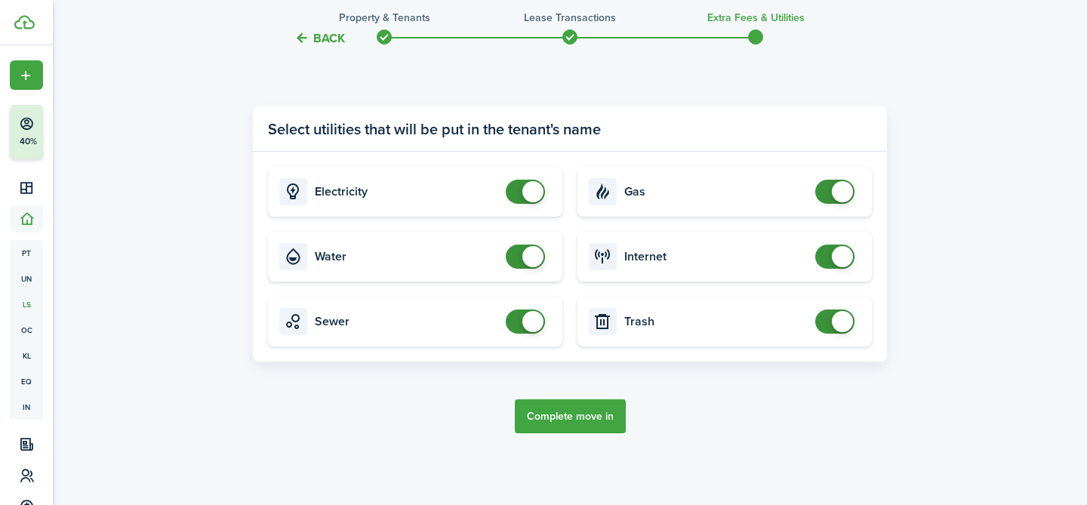
click at [602, 414] on button "Complete move in" at bounding box center [570, 416] width 111 height 34
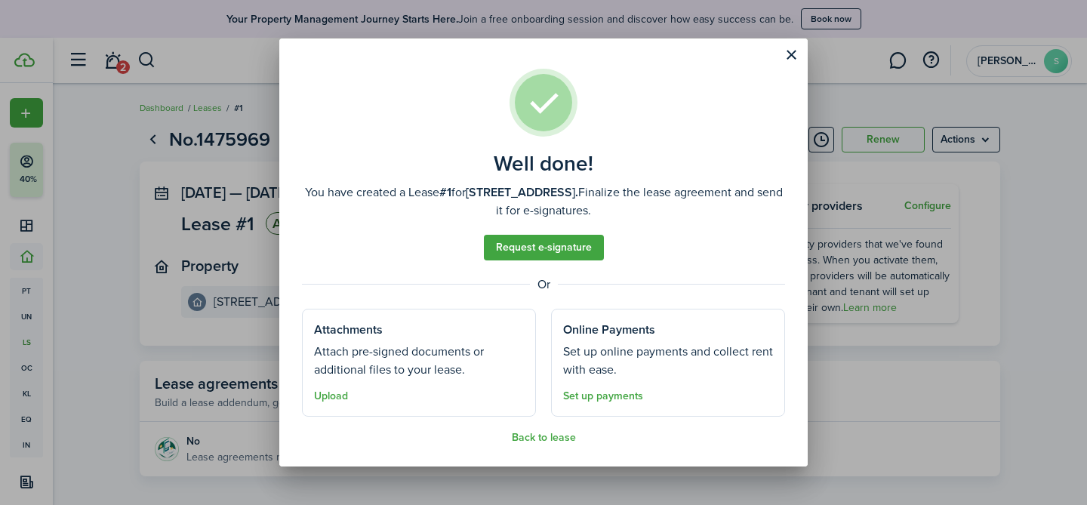
click at [786, 58] on button "Close modal" at bounding box center [791, 55] width 26 height 26
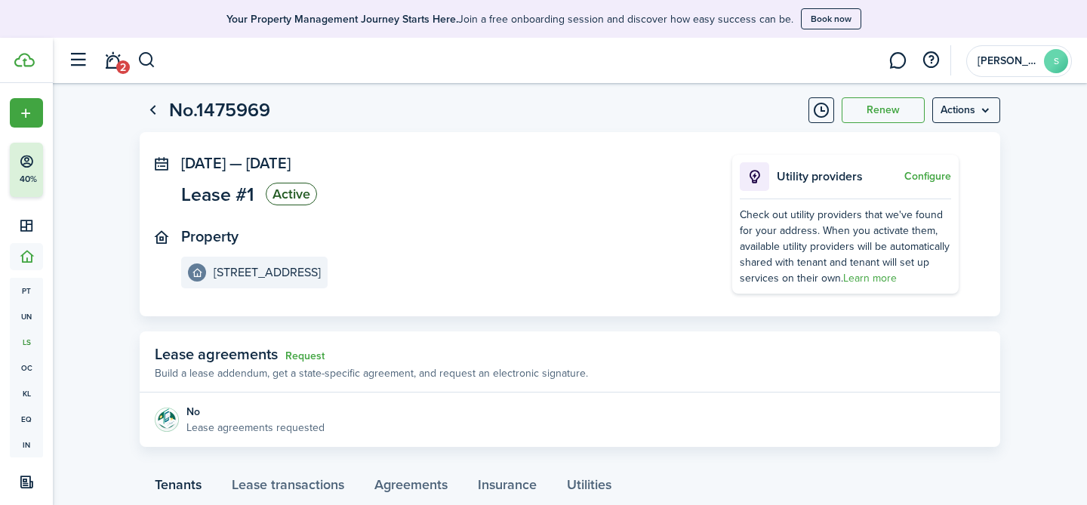
scroll to position [26, 0]
